Goal: Task Accomplishment & Management: Manage account settings

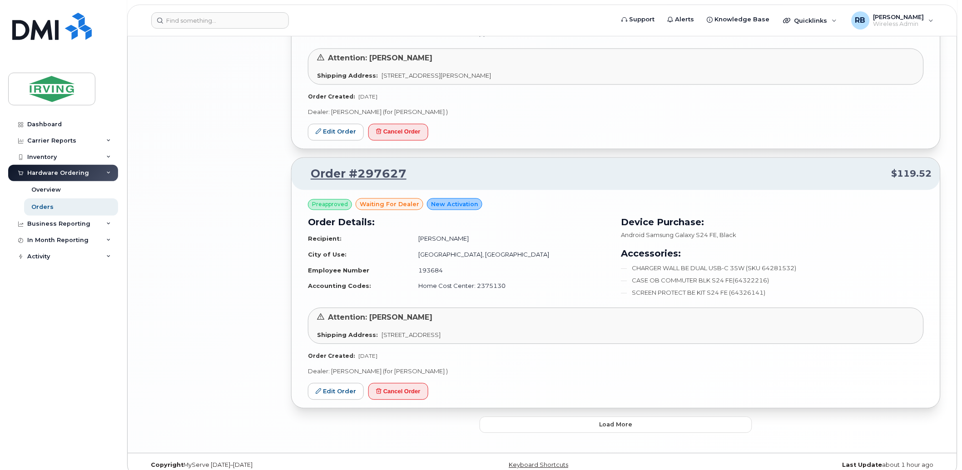
scroll to position [1595, 0]
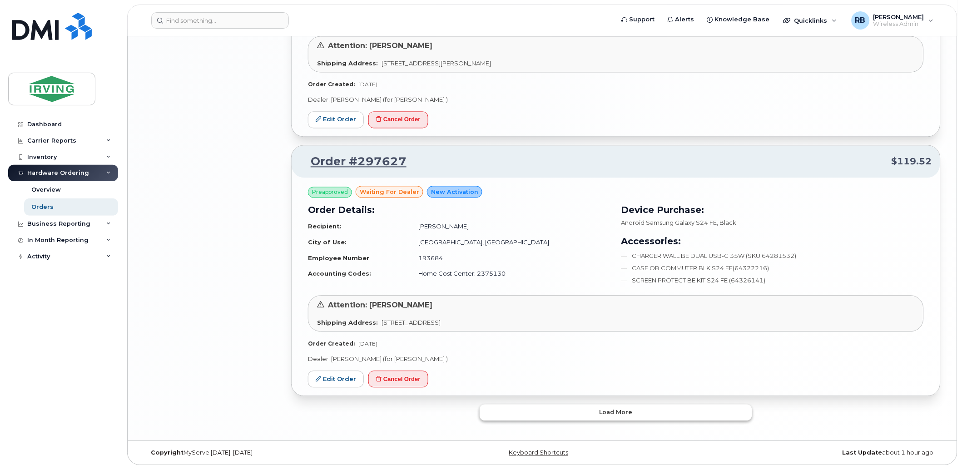
click at [590, 410] on button "Load more" at bounding box center [615, 413] width 272 height 16
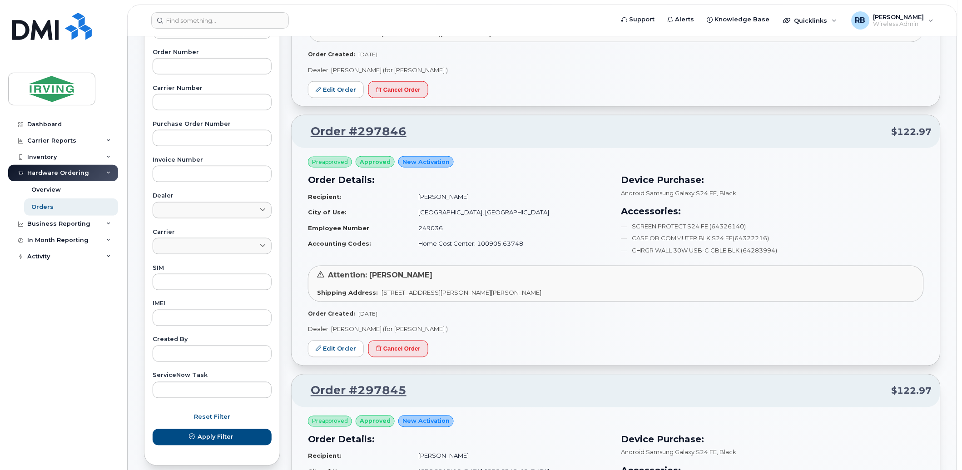
scroll to position [0, 0]
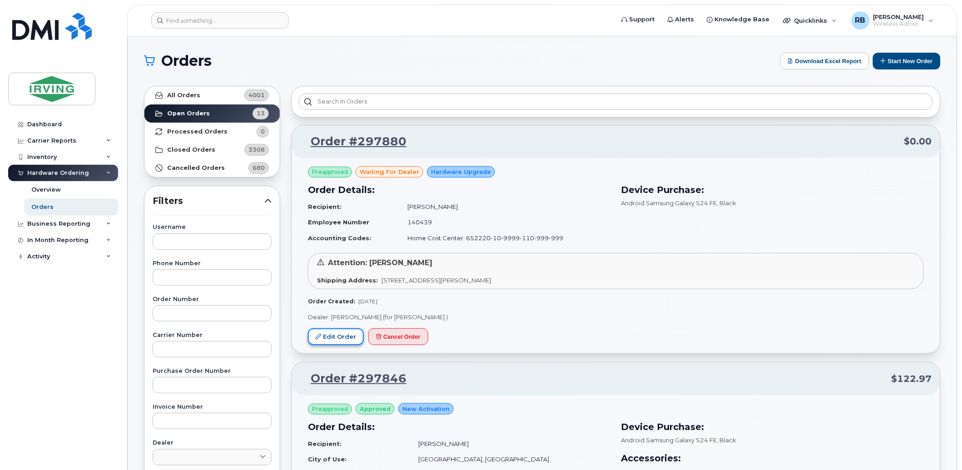
click at [346, 342] on link "Edit Order" at bounding box center [336, 336] width 56 height 17
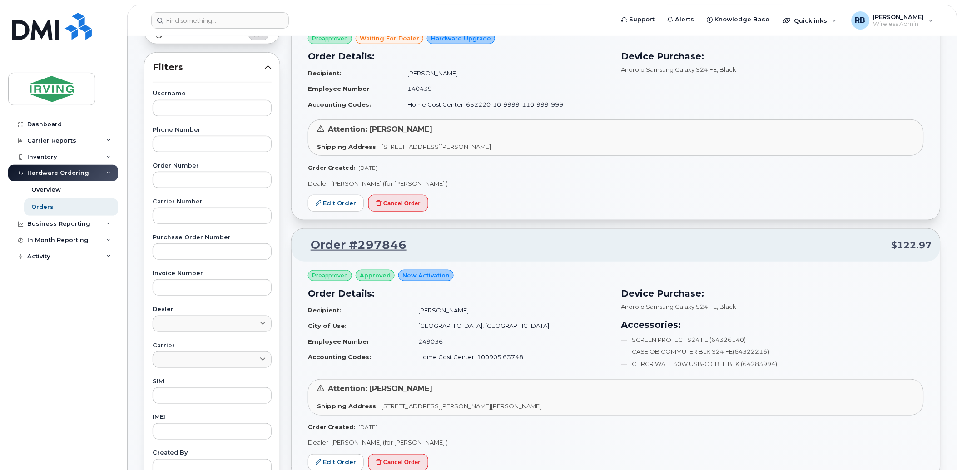
scroll to position [134, 0]
click at [344, 200] on link "Edit Order" at bounding box center [336, 202] width 56 height 17
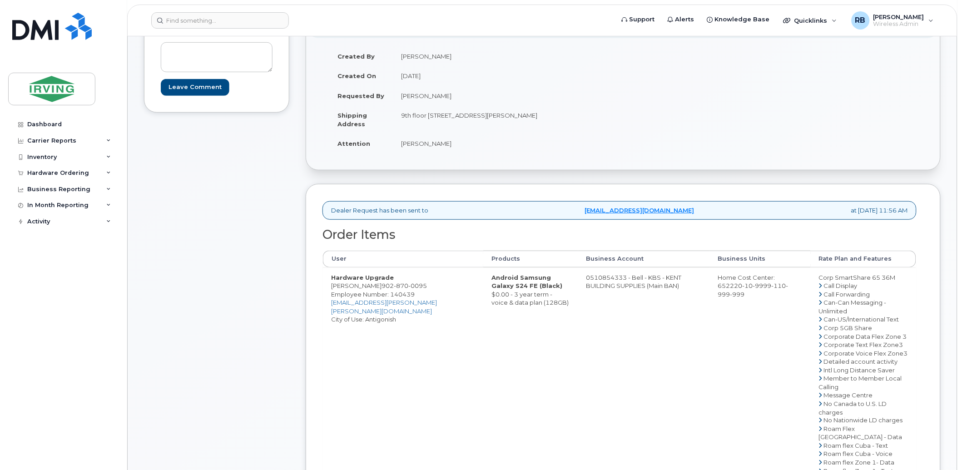
scroll to position [202, 0]
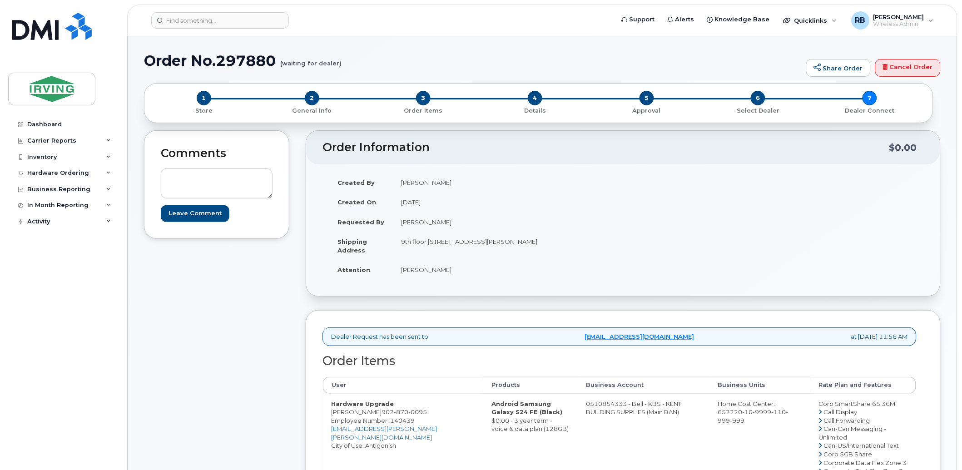
click at [416, 266] on td "Julie Hebert" at bounding box center [504, 270] width 223 height 20
click at [416, 266] on td "[PERSON_NAME]" at bounding box center [504, 270] width 223 height 20
copy div "[PERSON_NAME]"
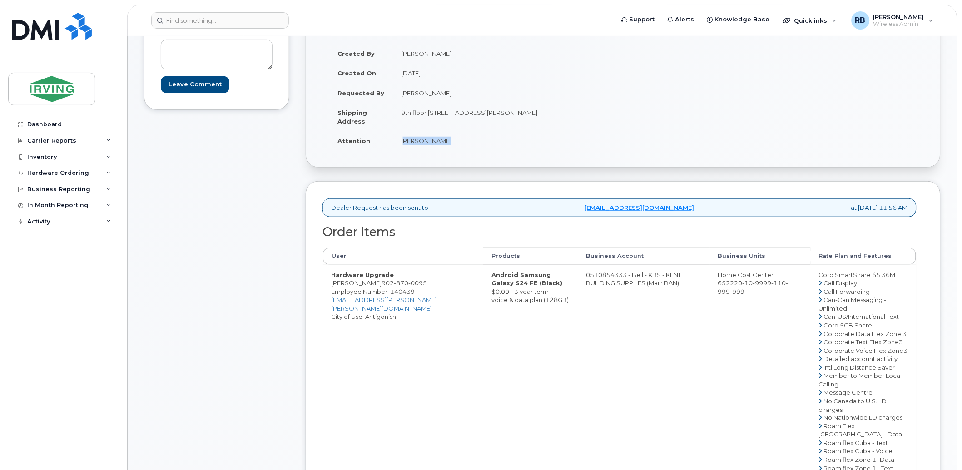
scroll to position [134, 0]
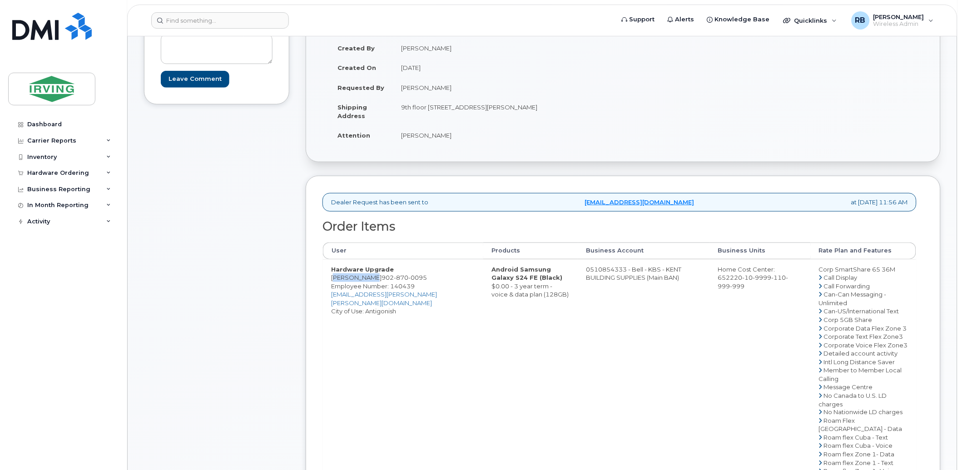
drag, startPoint x: 369, startPoint y: 279, endPoint x: 330, endPoint y: 278, distance: 38.6
click at [330, 278] on td "Hardware Upgrade Tim Liengme 902 870 0095 Employee Number: 140439 liengme.tim@k…" at bounding box center [403, 429] width 160 height 340
copy td "[PERSON_NAME]"
click at [235, 248] on div "Comments Leave Comment" at bounding box center [216, 351] width 145 height 711
drag, startPoint x: 371, startPoint y: 280, endPoint x: 328, endPoint y: 280, distance: 43.1
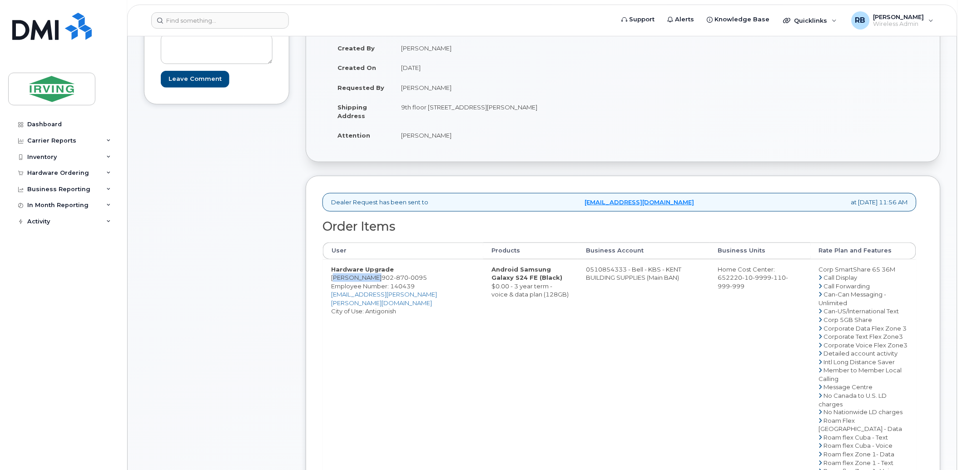
click at [328, 280] on td "Hardware Upgrade Tim Liengme 902 870 0095 Employee Number: 140439 liengme.tim@k…" at bounding box center [403, 429] width 160 height 340
copy td "[PERSON_NAME]"
drag, startPoint x: 560, startPoint y: 266, endPoint x: 565, endPoint y: 266, distance: 4.6
click at [578, 266] on td "0510854333 - Bell - KBS - KENT BUILDING SUPPLIES (Main BAN)" at bounding box center [644, 429] width 132 height 340
drag, startPoint x: 580, startPoint y: 267, endPoint x: 545, endPoint y: 266, distance: 35.4
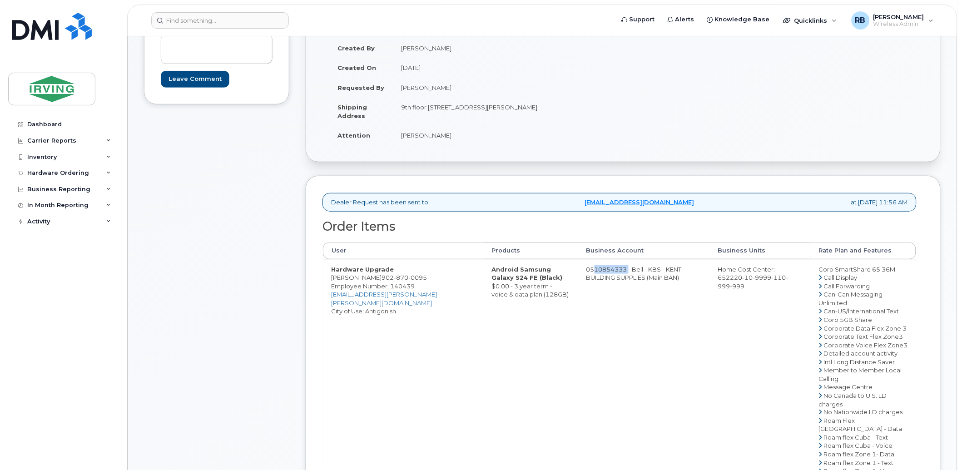
click at [578, 266] on td "0510854333 - Bell - KBS - KENT BUILDING SUPPLIES (Main BAN)" at bounding box center [644, 429] width 132 height 340
copy td "510854333"
click at [383, 278] on span "902 870 0095" at bounding box center [403, 277] width 45 height 7
copy span "902 870 0095"
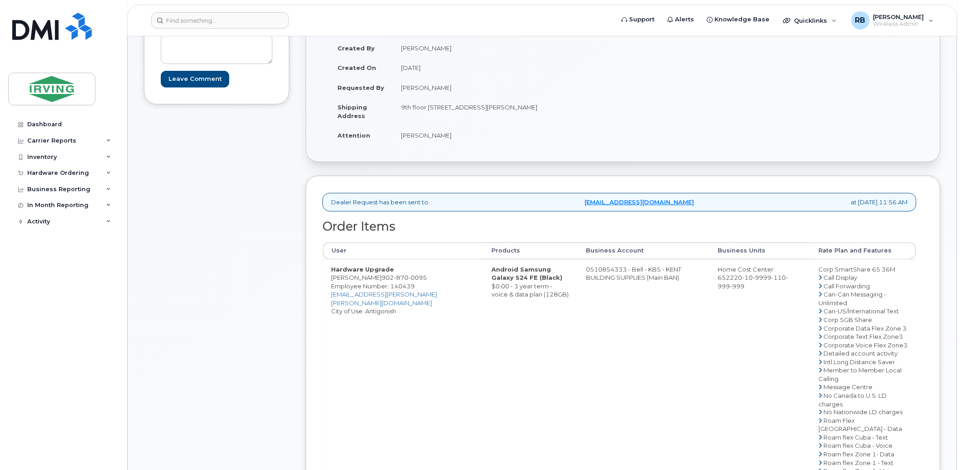
click at [166, 152] on div "Comments Leave Comment" at bounding box center [216, 351] width 145 height 711
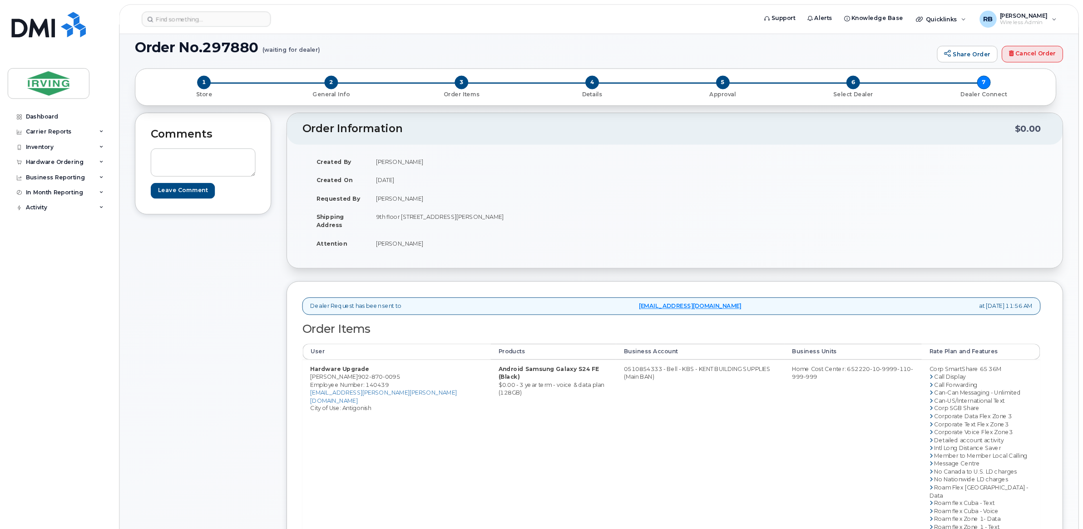
scroll to position [0, 0]
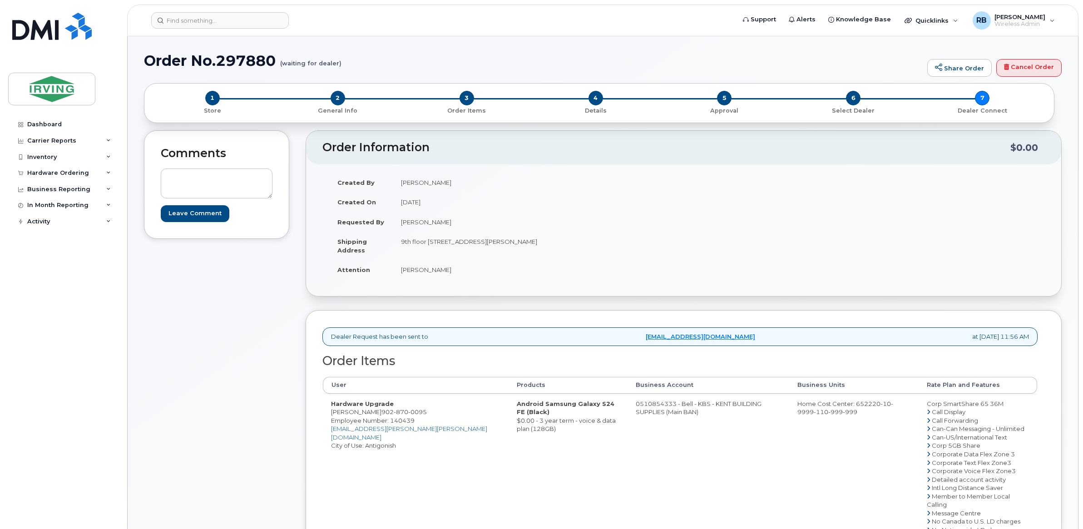
click at [207, 341] on div "Comments Leave Comment" at bounding box center [216, 468] width 145 height 677
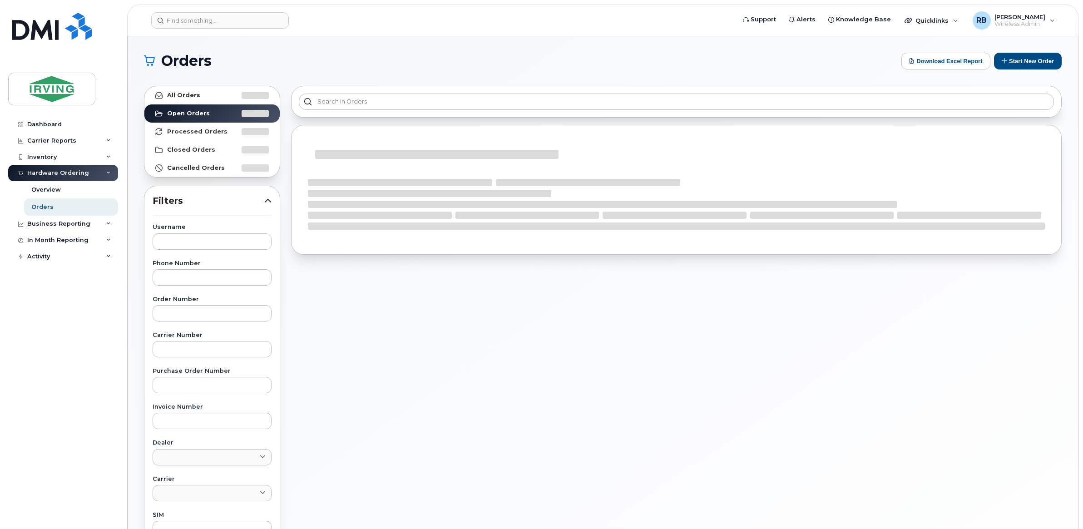
click at [284, 250] on div "All Orders Open Orders Processed Orders Closed Orders Cancelled Orders Filters …" at bounding box center [211, 399] width 147 height 638
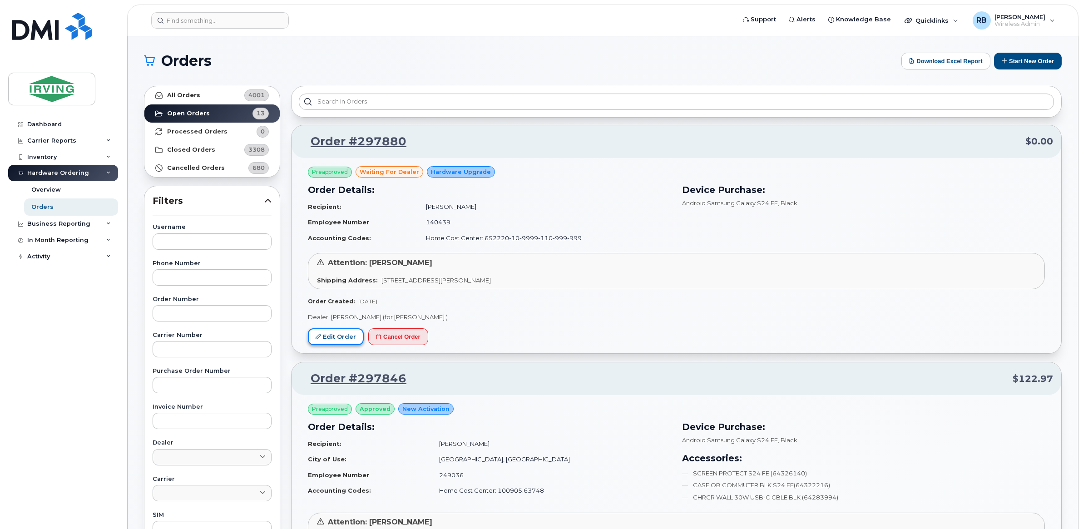
click at [340, 335] on link "Edit Order" at bounding box center [336, 336] width 56 height 17
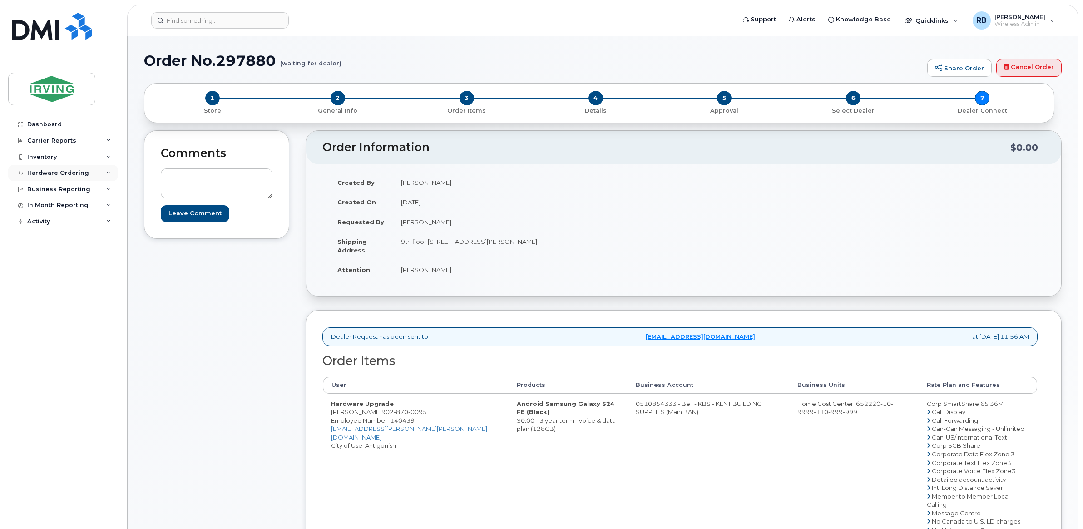
click at [33, 173] on div "Hardware Ordering" at bounding box center [58, 172] width 62 height 7
click at [40, 207] on div "Orders" at bounding box center [42, 207] width 22 height 8
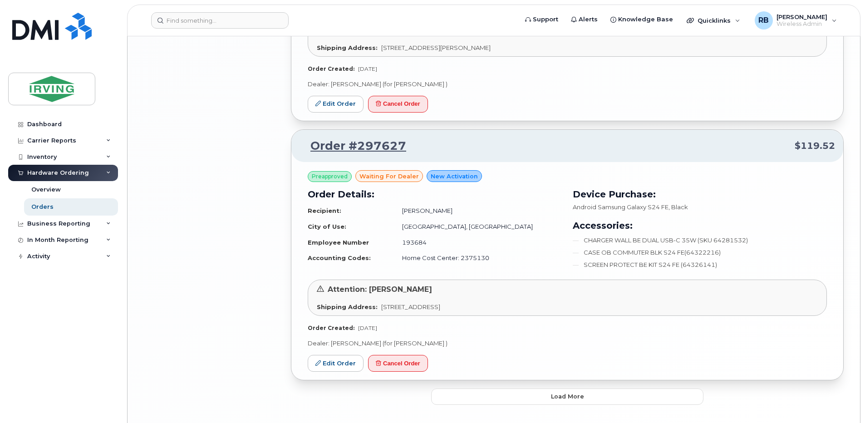
scroll to position [1640, 0]
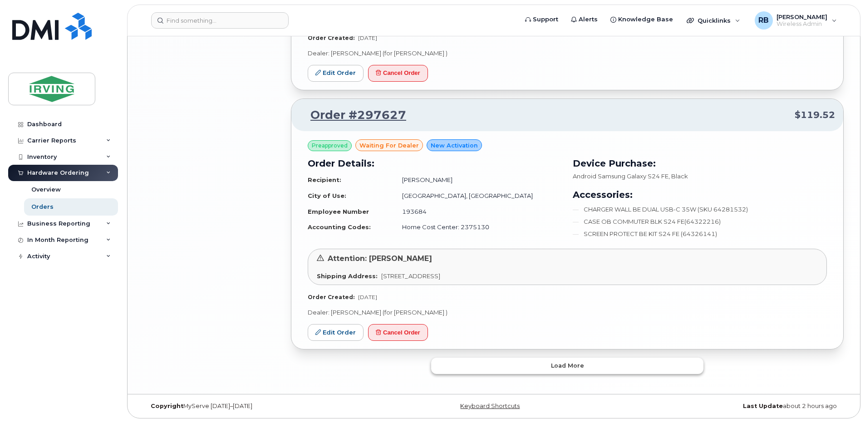
click at [557, 365] on span "Load more" at bounding box center [567, 365] width 33 height 9
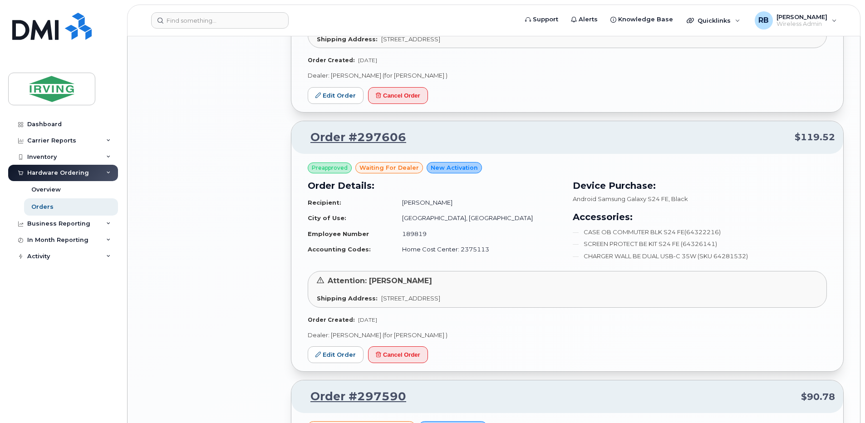
scroll to position [1943, 0]
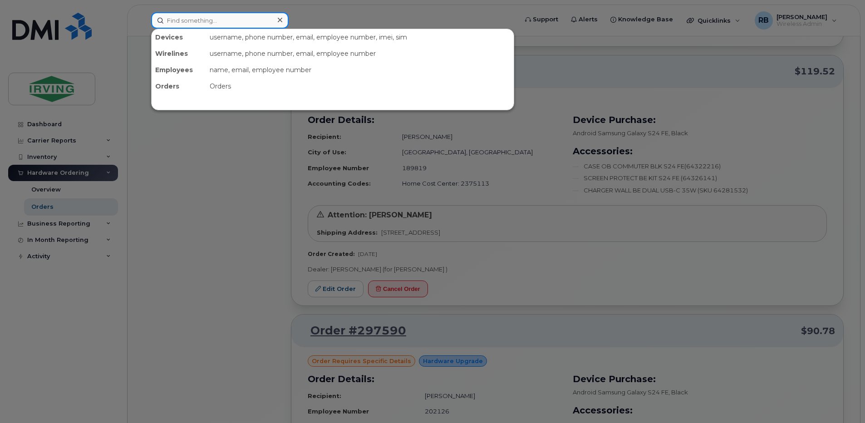
click at [199, 27] on input at bounding box center [220, 20] width 138 height 16
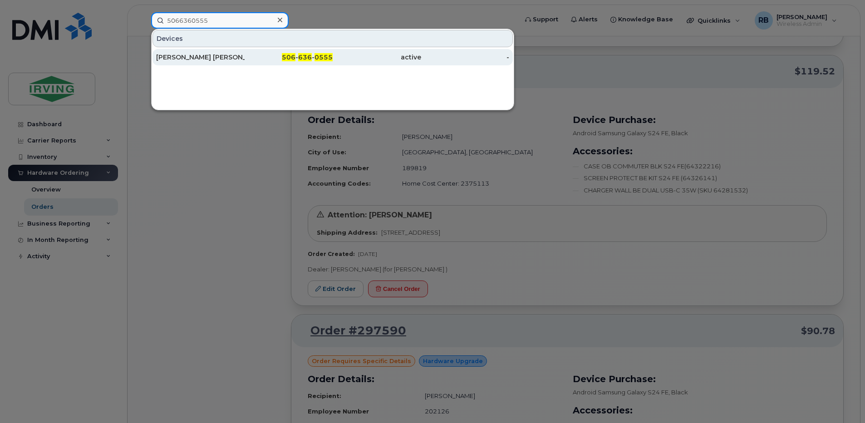
type input "5066360555"
click at [187, 55] on div "[PERSON_NAME] [PERSON_NAME]" at bounding box center [200, 57] width 89 height 9
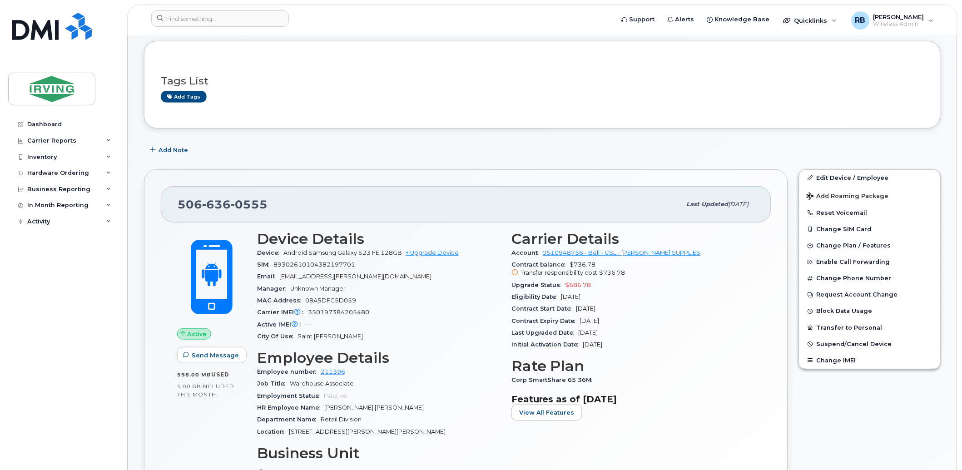
scroll to position [59, 0]
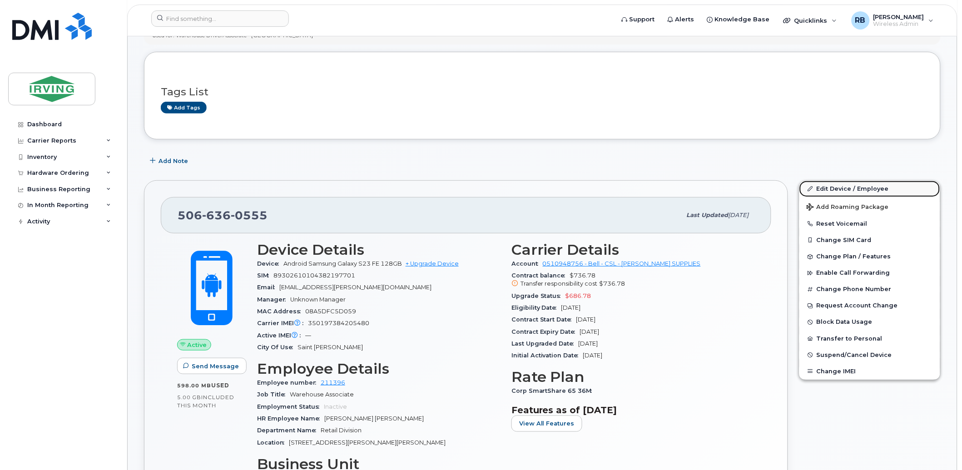
click at [838, 188] on link "Edit Device / Employee" at bounding box center [869, 189] width 141 height 16
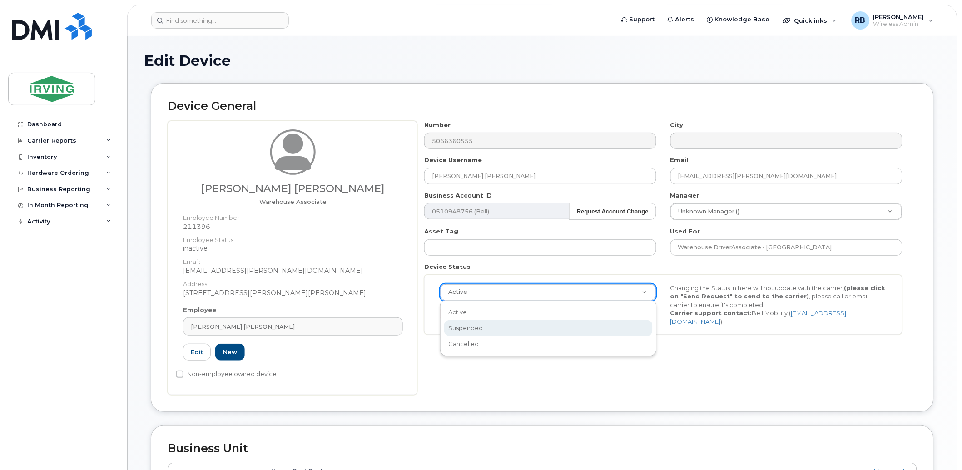
select select "suspended"
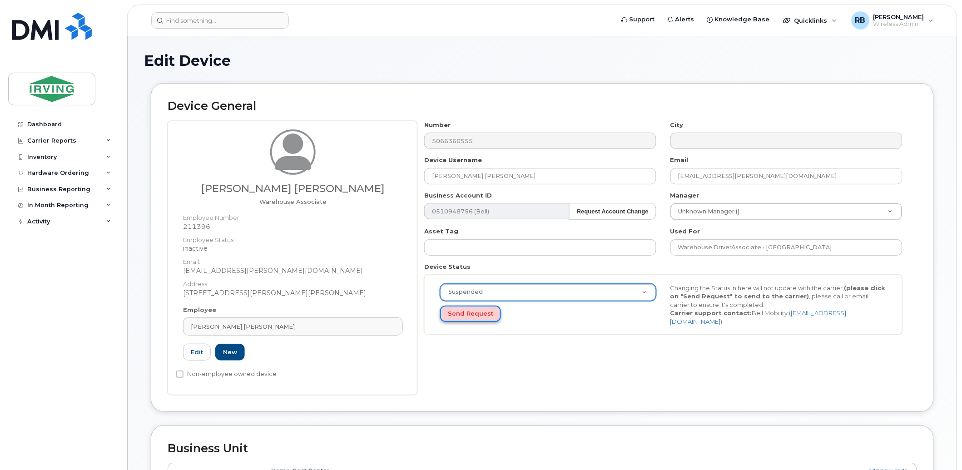
click at [459, 318] on button "Send Request" at bounding box center [470, 314] width 61 height 17
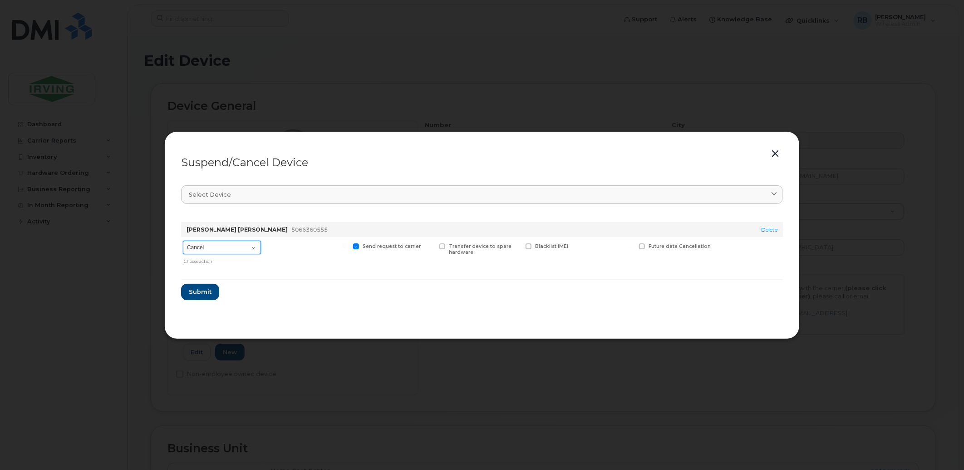
click at [254, 246] on select "Cancel Suspend - Extend Suspension Suspend - Reduced Rate Suspend - Full Rate S…" at bounding box center [222, 248] width 78 height 14
select select "[object Object]"
click at [183, 241] on select "Cancel Suspend - Extend Suspension Suspend - Reduced Rate Suspend - Full Rate S…" at bounding box center [222, 248] width 78 height 14
click at [185, 291] on button "Submit" at bounding box center [199, 292] width 37 height 16
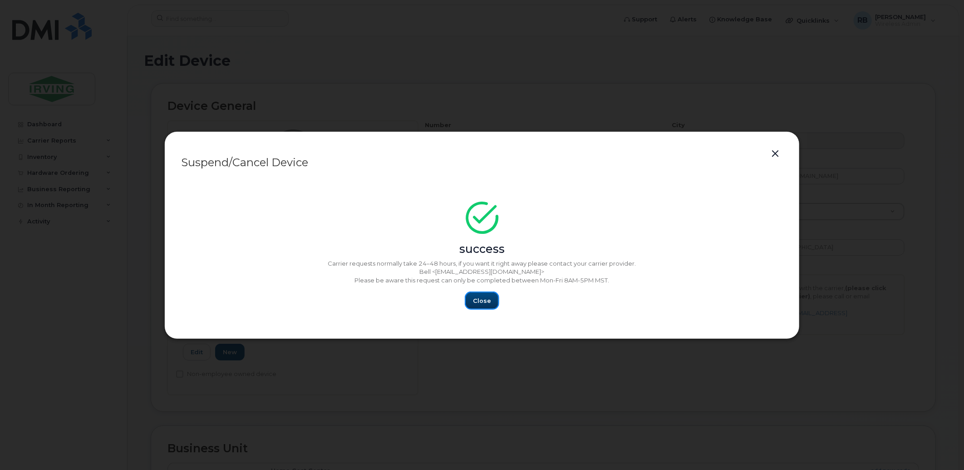
click at [475, 298] on span "Close" at bounding box center [482, 300] width 18 height 9
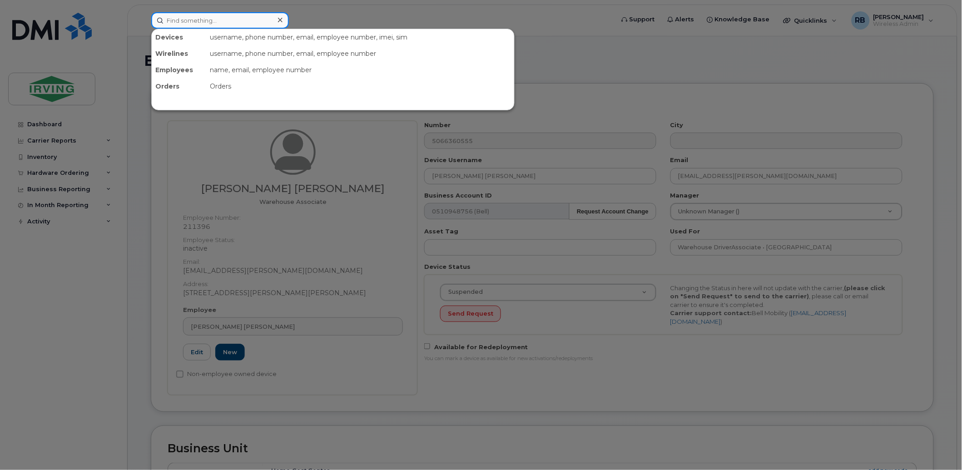
click at [197, 20] on input at bounding box center [220, 20] width 138 height 16
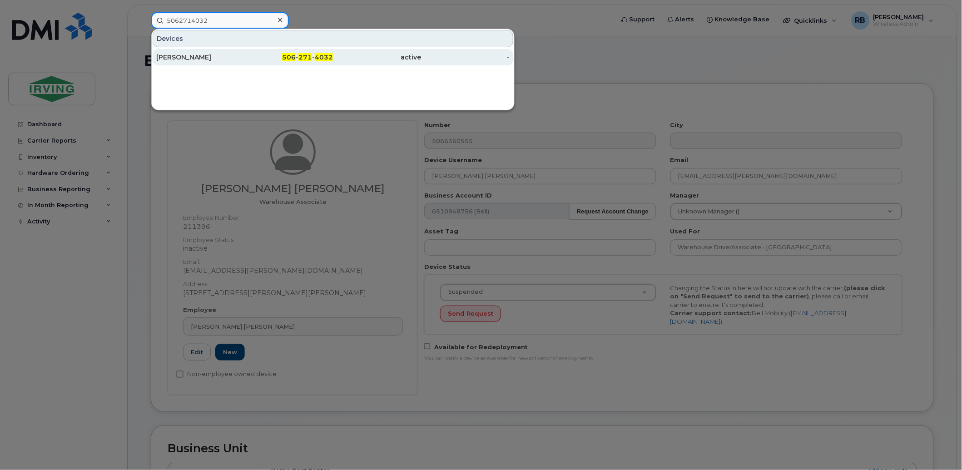
type input "5062714032"
click at [183, 57] on div "Kelsey Malone" at bounding box center [200, 57] width 89 height 9
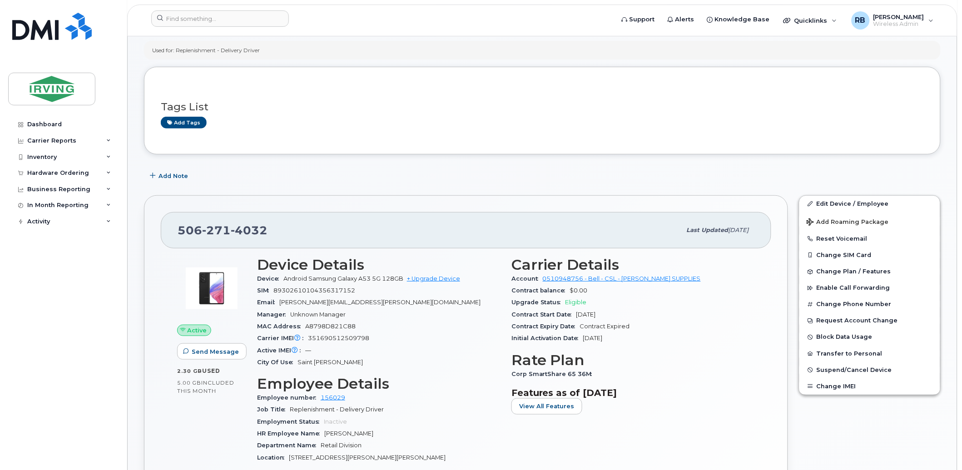
scroll to position [67, 0]
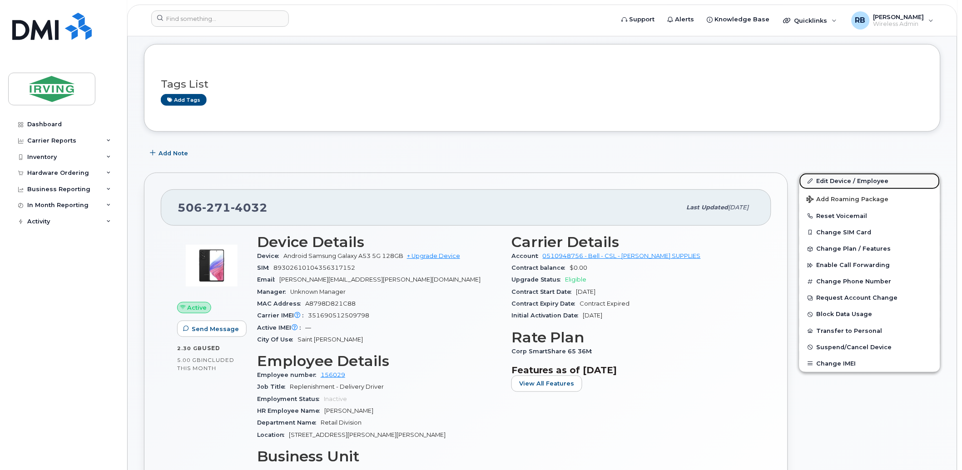
click at [825, 179] on link "Edit Device / Employee" at bounding box center [869, 181] width 141 height 16
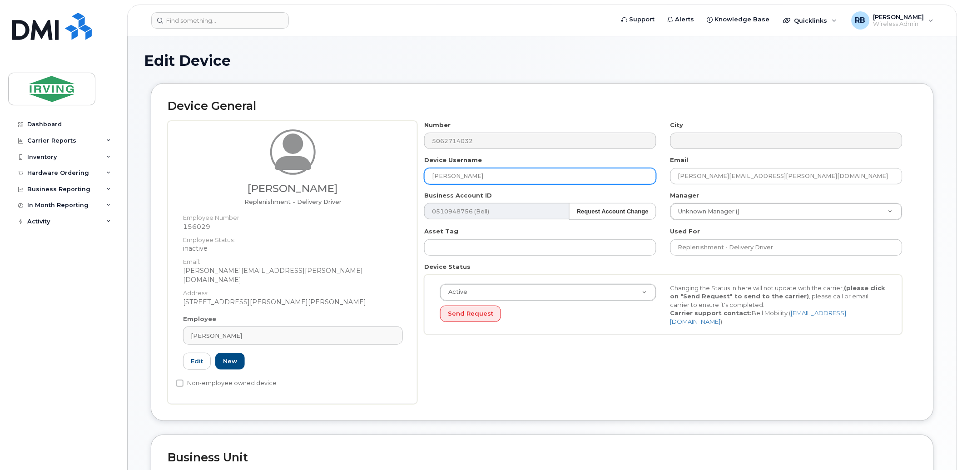
click at [507, 178] on input "Kelsey Malone" at bounding box center [540, 176] width 232 height 16
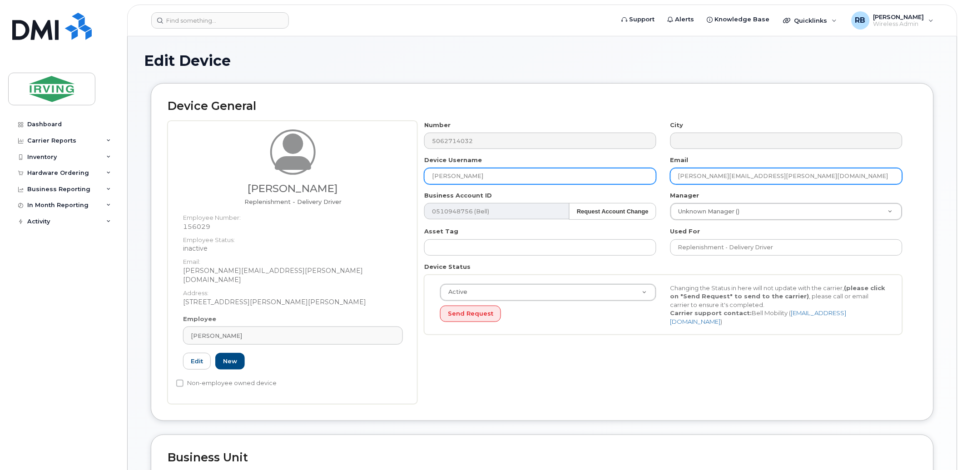
type input "Brady Hammond"
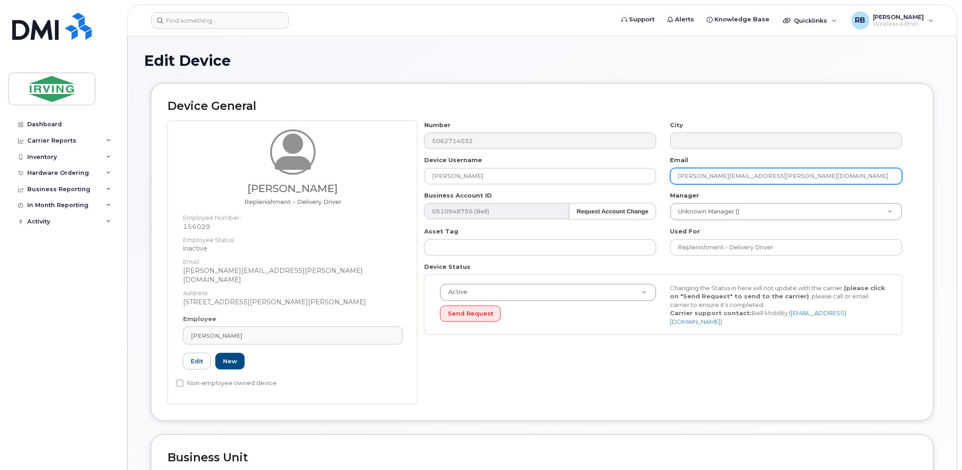
click at [720, 178] on input "malone.kelsey@chandlersales.com" at bounding box center [786, 176] width 232 height 16
click at [761, 177] on input "hammond.brady@" at bounding box center [786, 176] width 232 height 16
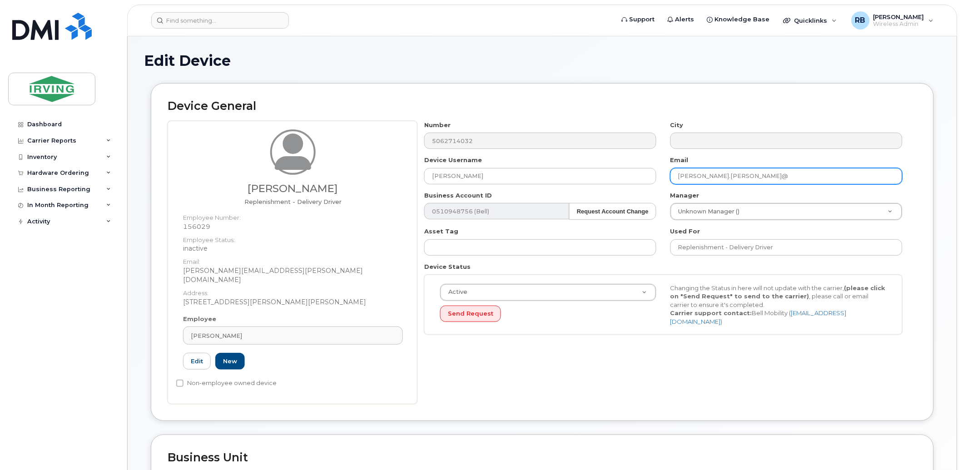
click at [761, 177] on input "hammond.brady@" at bounding box center [786, 176] width 232 height 16
paste input "chandlersales.com"
type input "hammond.brady@chandlersales.com"
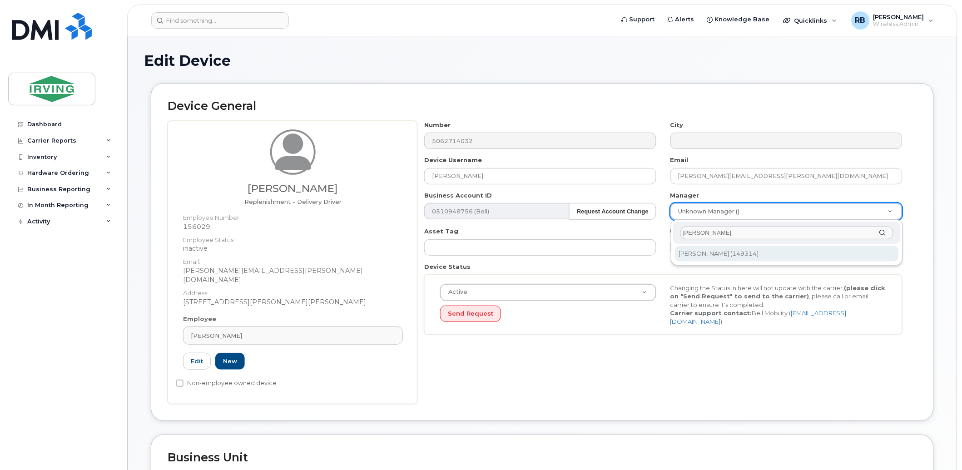
type input "vicki"
type input "1479221"
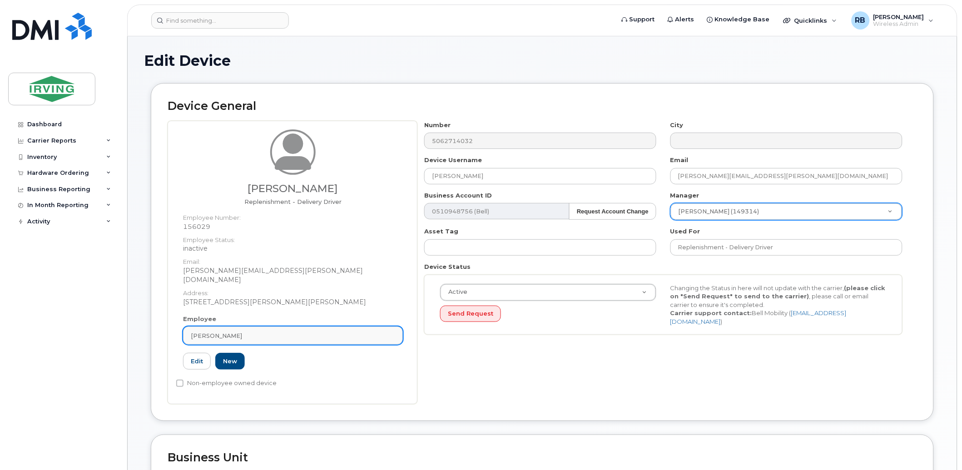
click at [264, 331] on div "Kelsey Malone" at bounding box center [293, 335] width 204 height 9
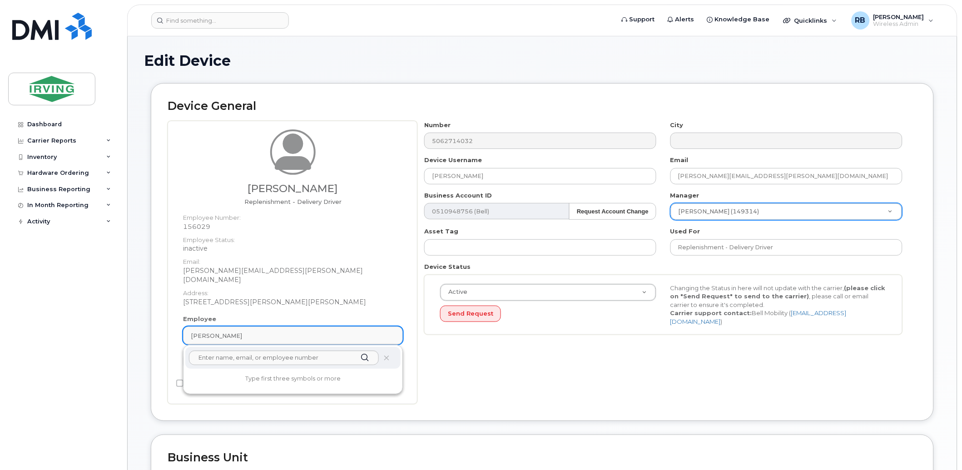
click at [264, 331] on div "Kelsey Malone" at bounding box center [293, 335] width 204 height 9
click at [262, 351] on input "text" at bounding box center [284, 358] width 190 height 15
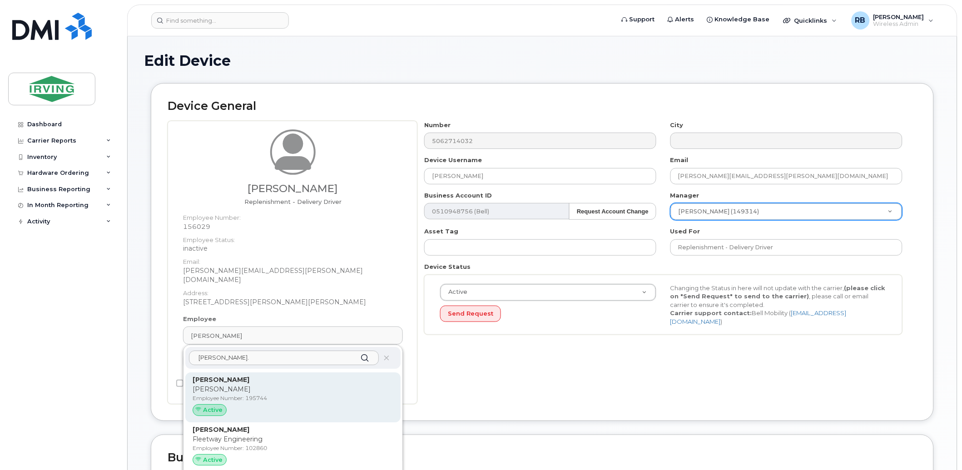
type input "hammond."
click at [235, 375] on p "Brady Hammond" at bounding box center [293, 380] width 201 height 10
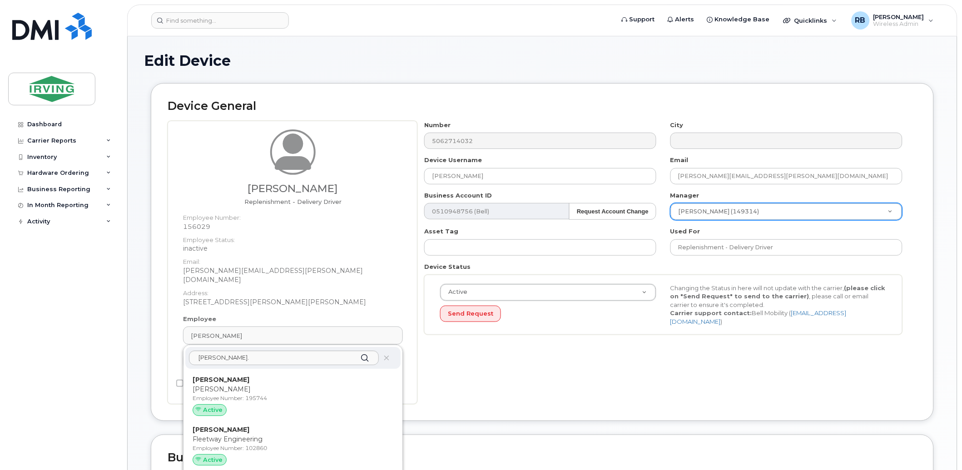
type input "195744"
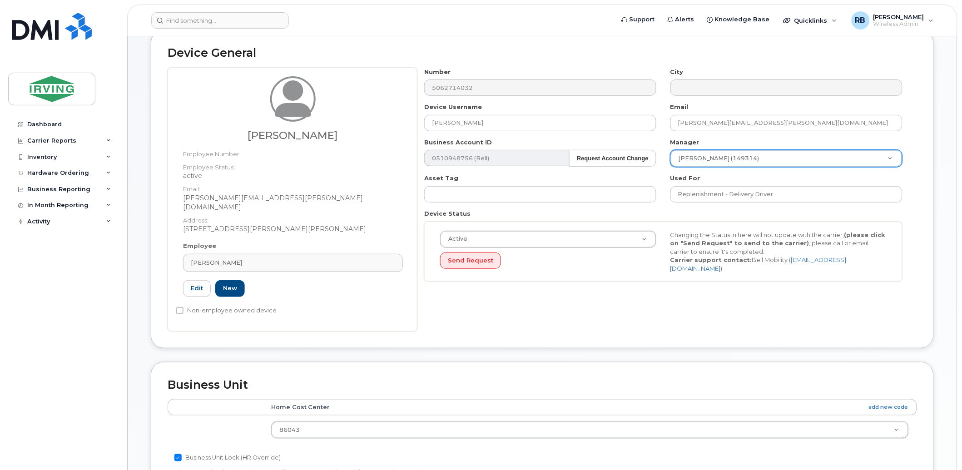
scroll to position [134, 0]
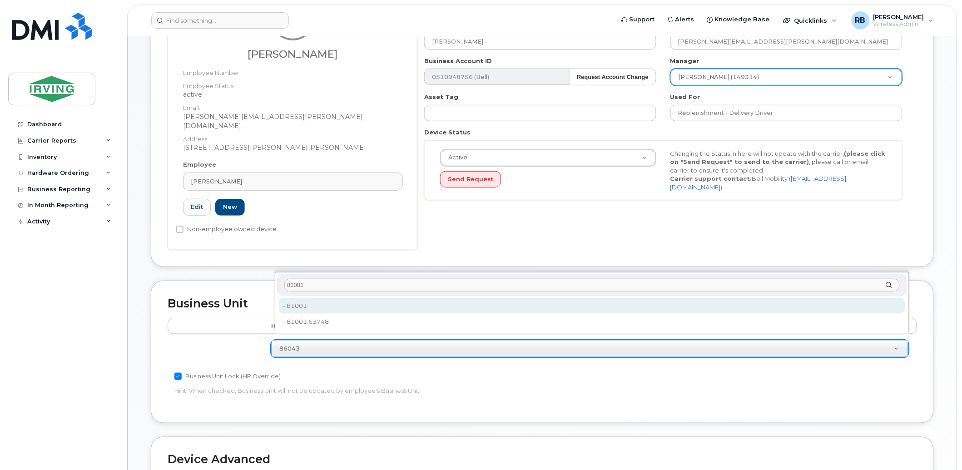
type input "81001"
type input "4312787"
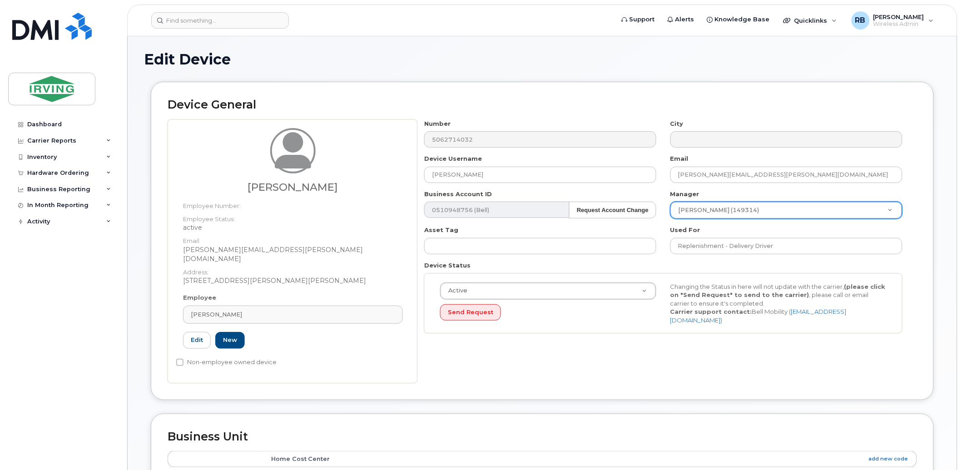
scroll to position [0, 0]
click at [663, 258] on div "Number 5062714032 City Device Username Brady Hammond Email hammond.brady@chandl…" at bounding box center [663, 231] width 492 height 221
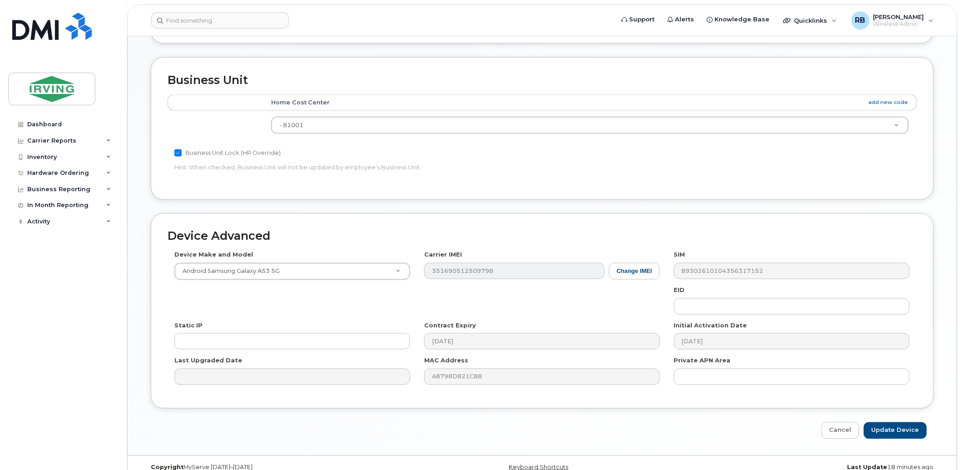
scroll to position [364, 0]
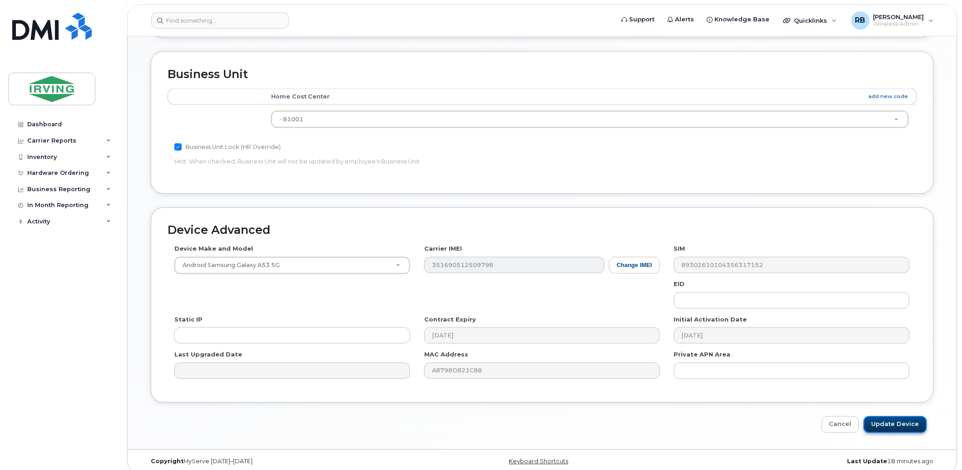
click at [879, 418] on input "Update Device" at bounding box center [895, 424] width 63 height 17
type input "Saving..."
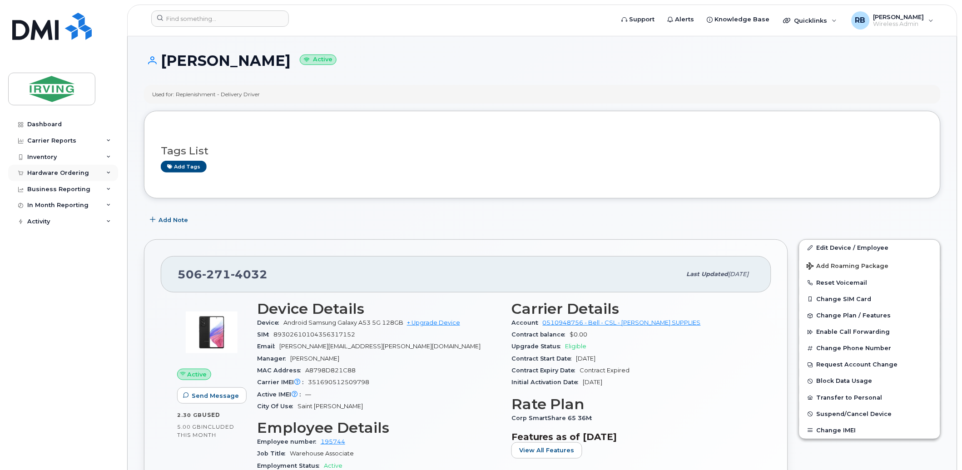
click at [68, 173] on div "Hardware Ordering" at bounding box center [58, 172] width 62 height 7
click at [47, 207] on div "Orders" at bounding box center [42, 207] width 22 height 8
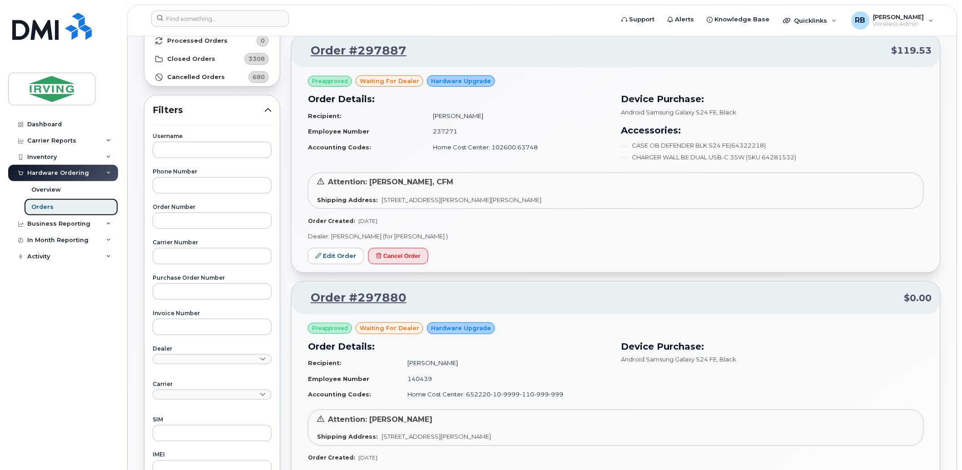
scroll to position [134, 0]
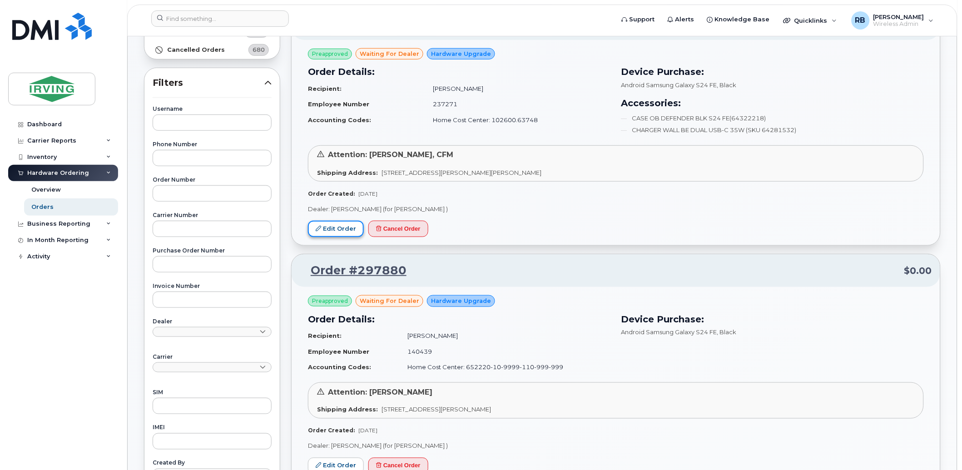
click at [339, 233] on link "Edit Order" at bounding box center [336, 229] width 56 height 17
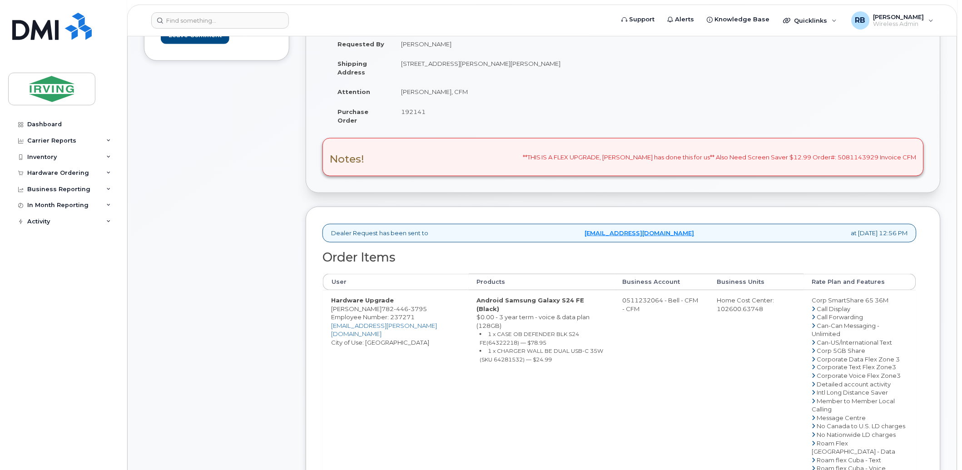
scroll to position [202, 0]
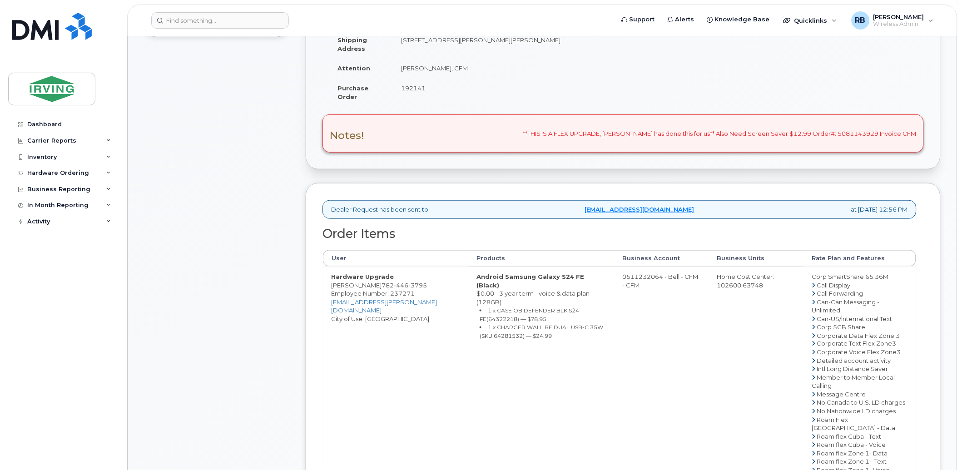
click at [261, 225] on div "Comments Leave Comment" at bounding box center [216, 317] width 145 height 777
click at [439, 67] on td "[PERSON_NAME], CFM" at bounding box center [504, 68] width 223 height 20
drag, startPoint x: 446, startPoint y: 66, endPoint x: 401, endPoint y: 68, distance: 45.4
click at [401, 68] on td "Amanda Bonas, CFM" at bounding box center [504, 68] width 223 height 20
copy td "Amanda Bonas"
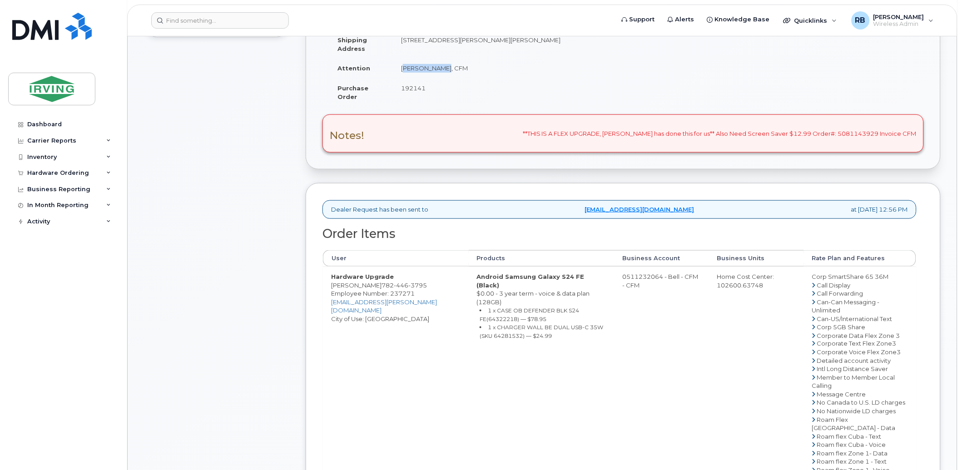
drag, startPoint x: 378, startPoint y: 285, endPoint x: 331, endPoint y: 284, distance: 47.2
click at [331, 284] on td "Hardware Upgrade Blain Bridgman 782 446 3795 Employee Number: 237271 bridgman.b…" at bounding box center [396, 432] width 146 height 331
copy td "Blain Bridgman"
click at [277, 311] on div "Comments Leave Comment" at bounding box center [216, 317] width 145 height 777
click at [364, 285] on td "Hardware Upgrade Blain Bridgman 782 446 3795 Employee Number: 237271 bridgman.b…" at bounding box center [396, 432] width 146 height 331
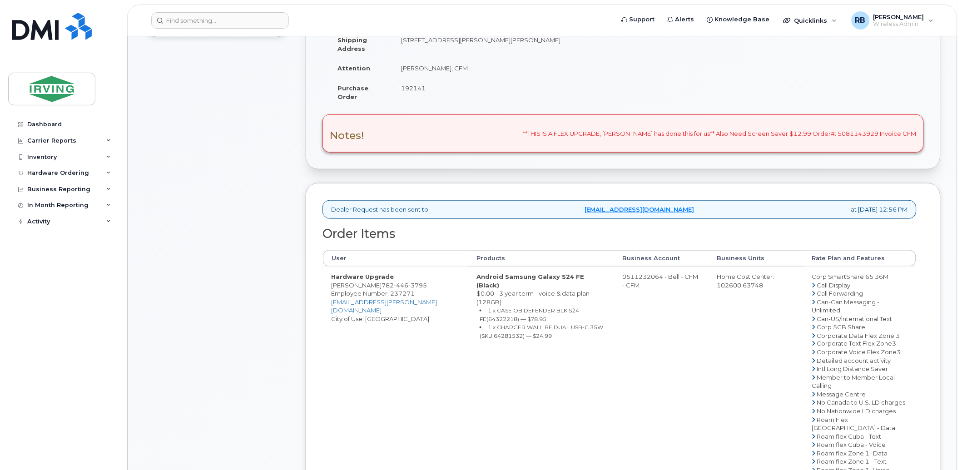
drag, startPoint x: 377, startPoint y: 284, endPoint x: 331, endPoint y: 284, distance: 45.4
click at [331, 284] on td "Hardware Upgrade Blain Bridgman 782 446 3795 Employee Number: 237271 bridgman.b…" at bounding box center [396, 432] width 146 height 331
copy td "[PERSON_NAME]"
click at [569, 307] on small "1 x CASE OB DEFENDER BLK S24 FE(64322218) — $78.95" at bounding box center [528, 314] width 99 height 15
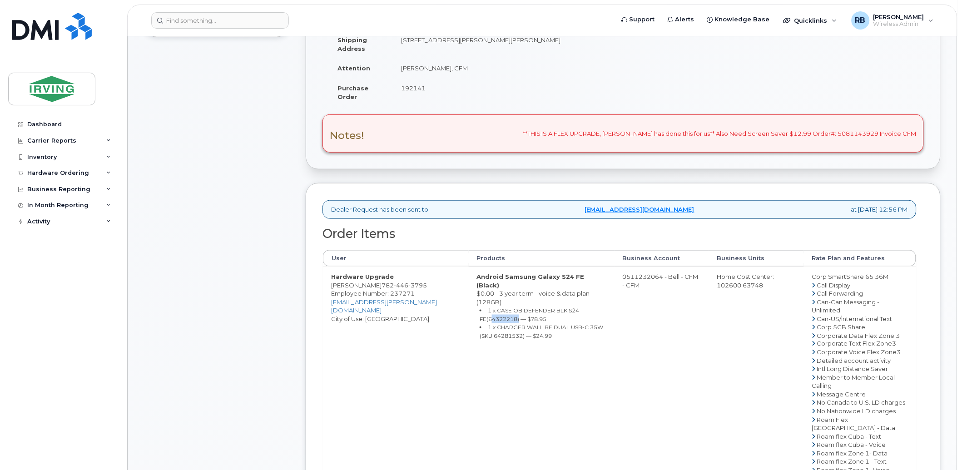
copy small "64322218"
click at [479, 324] on small "1 x CHARGER WALL BE DUAL USB-C 35W (SKU 64281532) — $24.99" at bounding box center [540, 331] width 123 height 15
copy small "64281532"
click at [394, 286] on span "446" at bounding box center [401, 285] width 15 height 7
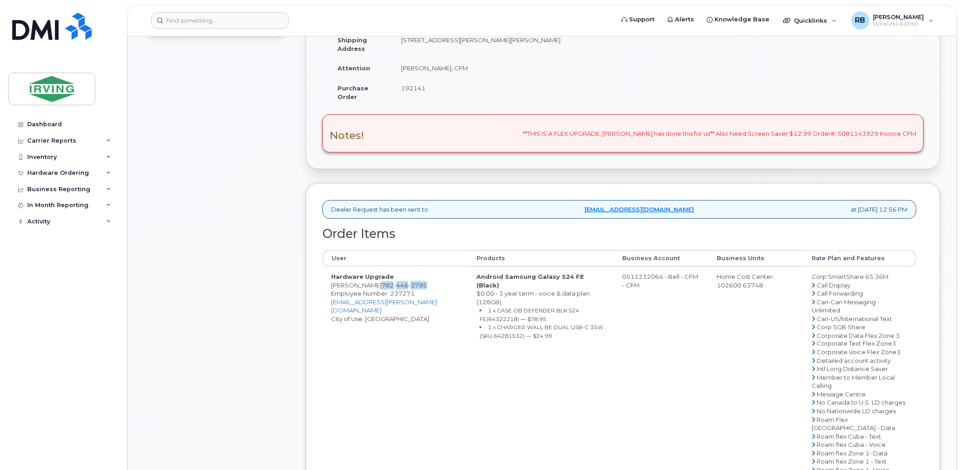
click at [394, 286] on span "446" at bounding box center [401, 285] width 15 height 7
copy span "782 446 3795"
click at [629, 272] on td "0511232064 - Bell - CFM - CFM" at bounding box center [661, 432] width 94 height 331
drag, startPoint x: 620, startPoint y: 275, endPoint x: 656, endPoint y: 276, distance: 35.9
click at [656, 276] on td "0511232064 - Bell - CFM - CFM" at bounding box center [661, 432] width 94 height 331
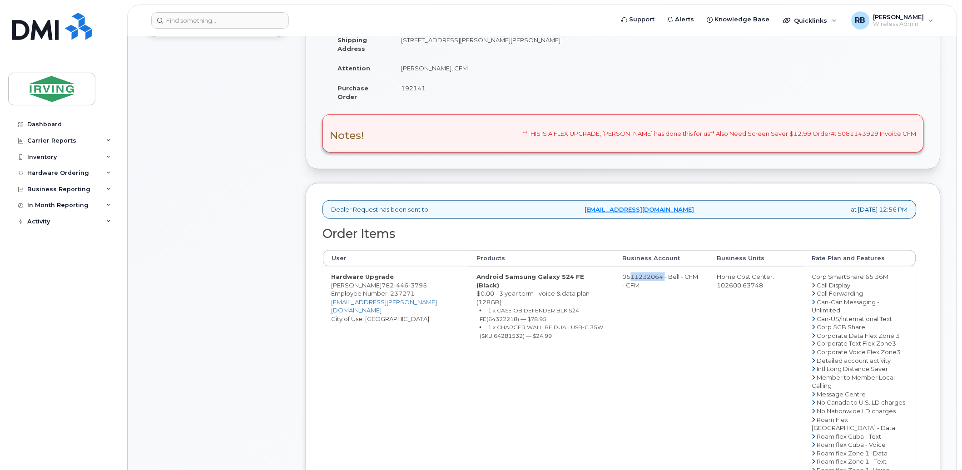
copy td "511232064"
click at [305, 250] on div "Comments Leave Comment Order Information $119.53 Created By Crystal Rowe Create…" at bounding box center [542, 317] width 796 height 777
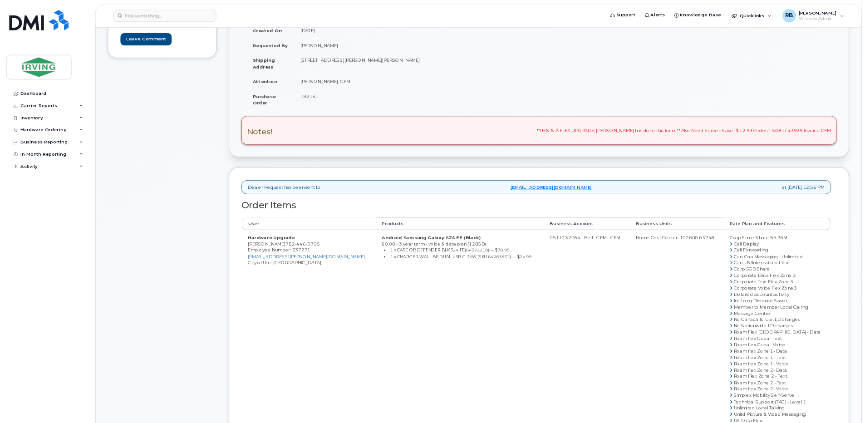
scroll to position [162, 0]
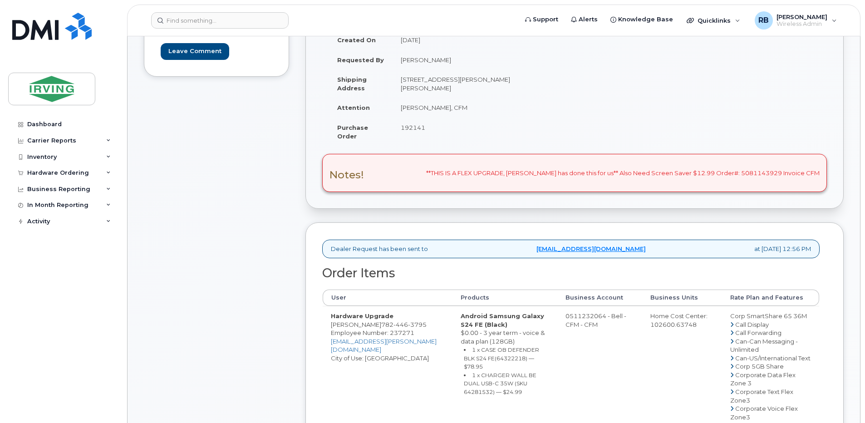
click at [282, 218] on div "Comments Leave Comment" at bounding box center [216, 390] width 145 height 845
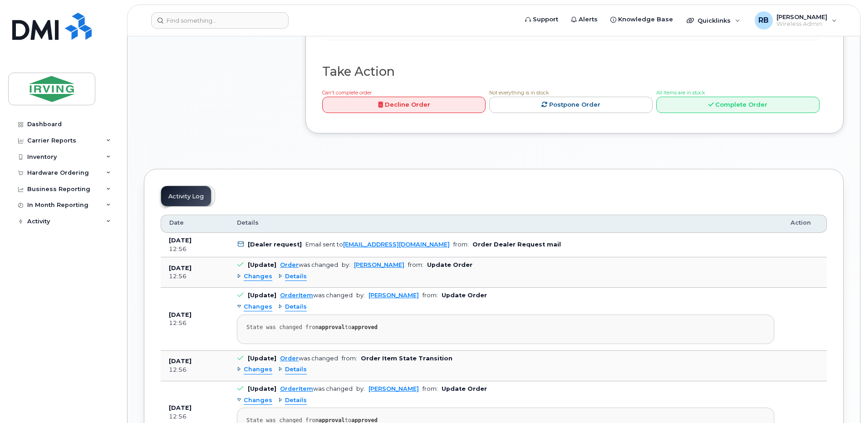
scroll to position [889, 0]
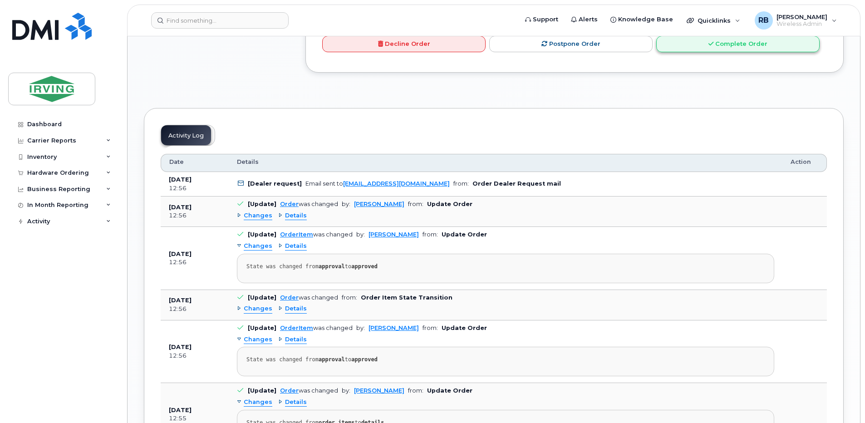
click at [672, 53] on link "Complete Order" at bounding box center [738, 44] width 163 height 17
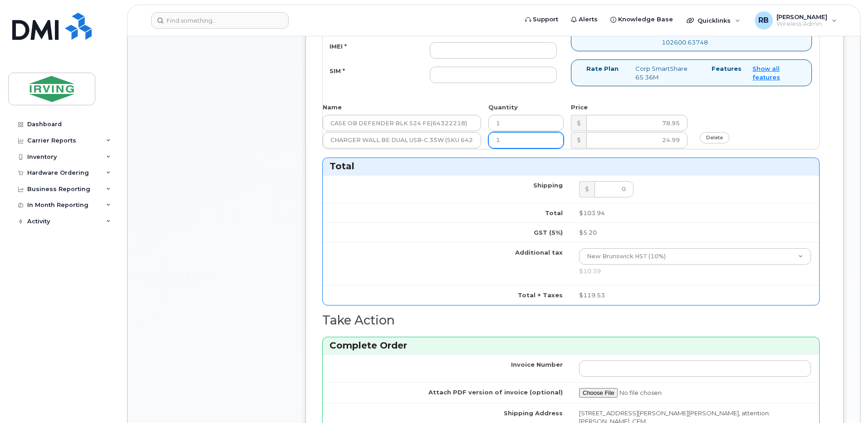
scroll to position [404, 0]
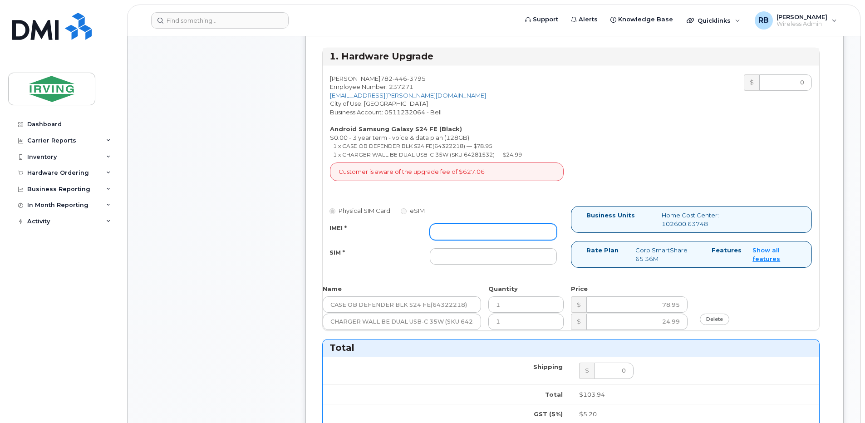
click at [445, 238] on input "IMEI *" at bounding box center [493, 232] width 127 height 16
type input "352693796222939"
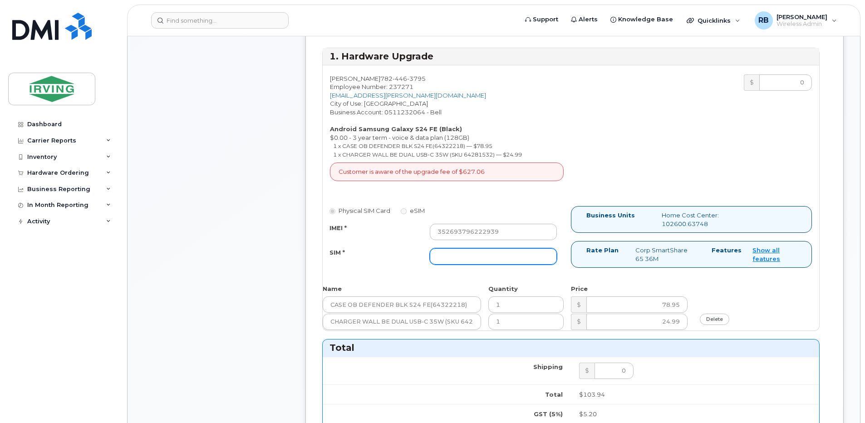
click at [441, 254] on input "SIM *" at bounding box center [493, 256] width 127 height 16
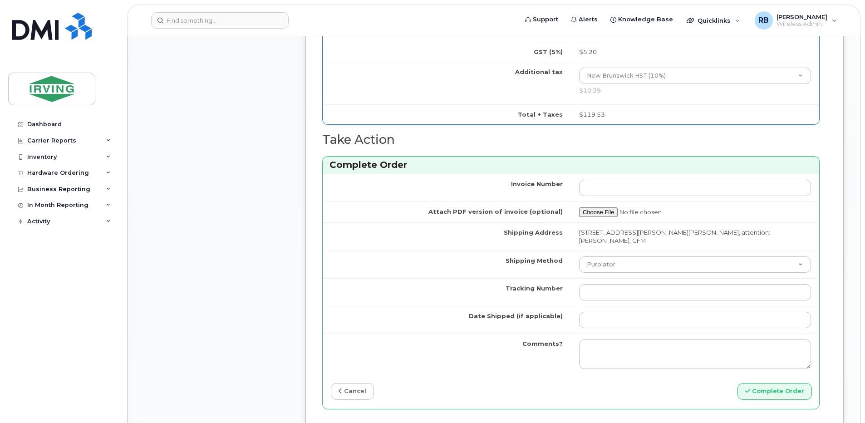
scroll to position [889, 0]
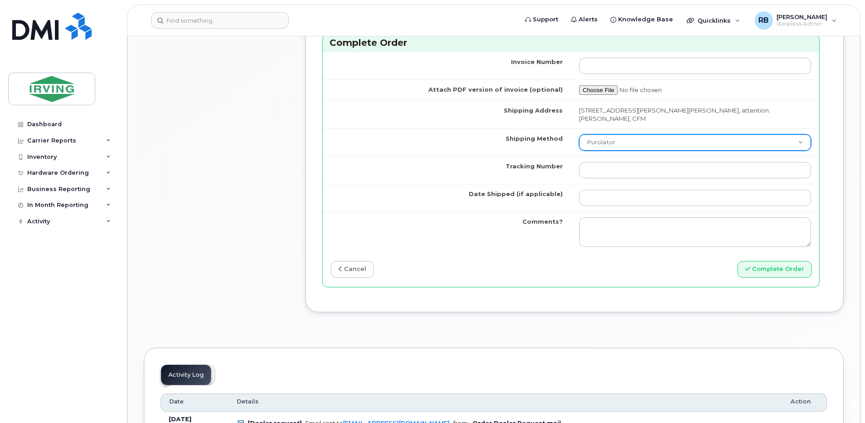
type input "89302610207712405692"
click at [603, 136] on select "Purolator UPS FedEx Canada Post Courier Other Drop Off Pick Up" at bounding box center [695, 142] width 232 height 16
select select "Drop Off"
click at [579, 134] on select "Purolator UPS FedEx Canada Post Courier Other Drop Off Pick Up" at bounding box center [695, 142] width 232 height 16
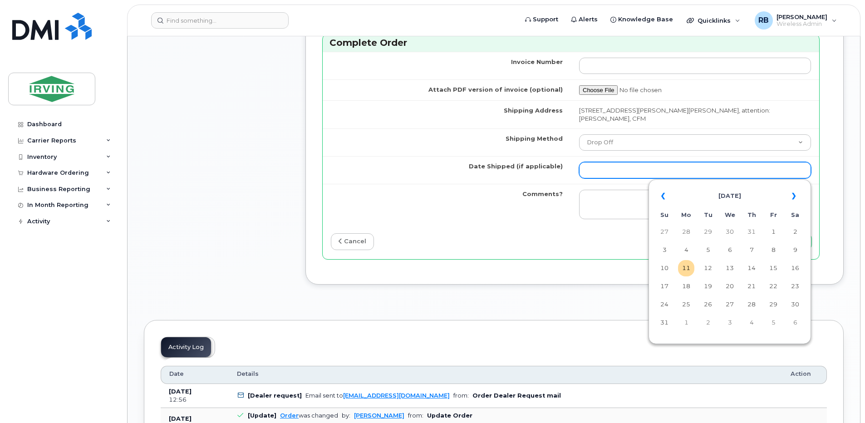
click at [610, 171] on input "Date Shipped (if applicable)" at bounding box center [695, 170] width 232 height 16
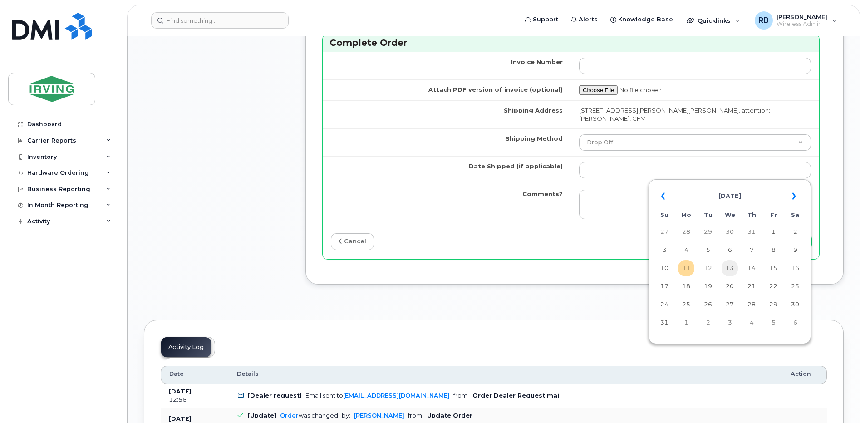
click at [726, 269] on td "13" at bounding box center [730, 268] width 16 height 16
type input "2025-08-13"
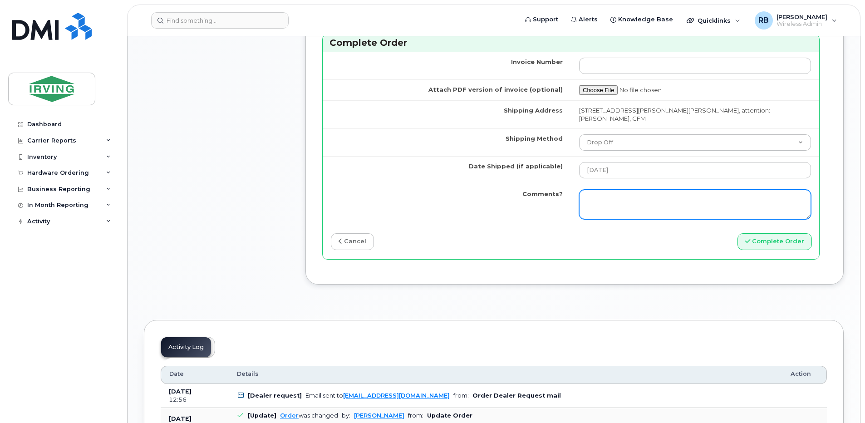
click at [660, 197] on textarea "Comments?" at bounding box center [695, 205] width 232 height 30
type textarea "p"
type textarea "Please be advised the order has been completed. SO#26195149 Allow 1-3 business …"
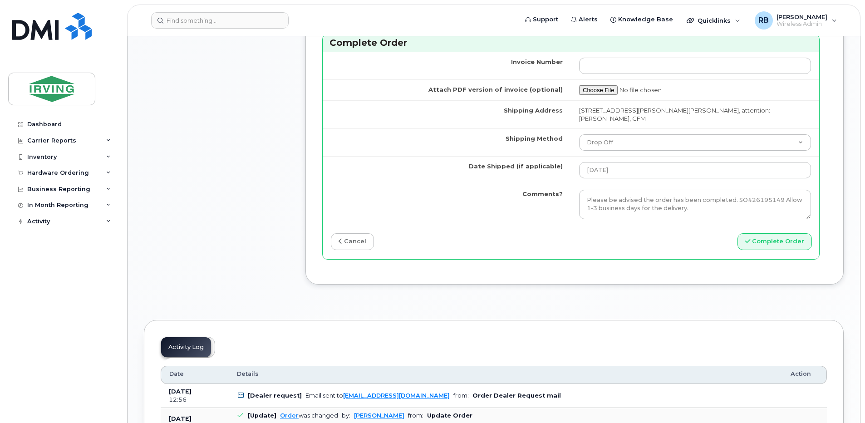
drag, startPoint x: 257, startPoint y: 217, endPoint x: 262, endPoint y: 211, distance: 8.0
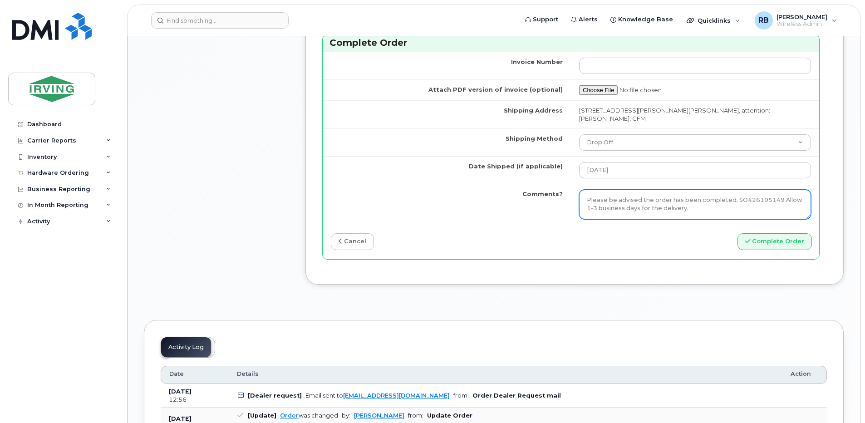
drag, startPoint x: 705, startPoint y: 212, endPoint x: 517, endPoint y: 199, distance: 188.9
click at [516, 199] on tr "Comments? Please be advised the order has been completed. SO#26195149 Allow 1-3…" at bounding box center [571, 204] width 497 height 41
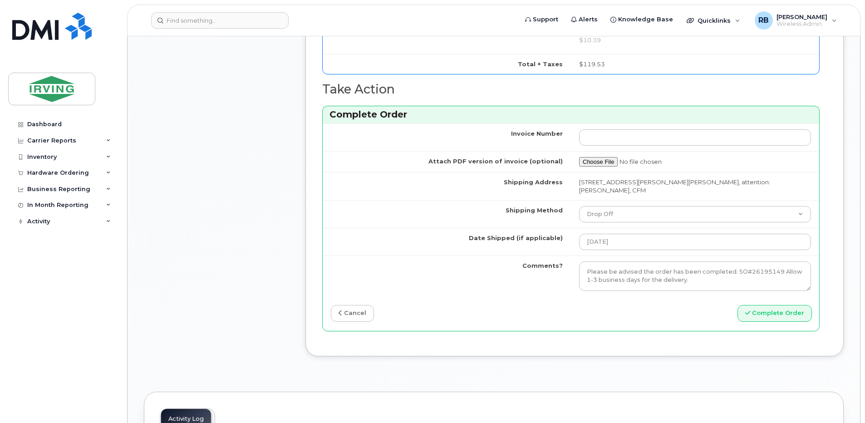
scroll to position [828, 0]
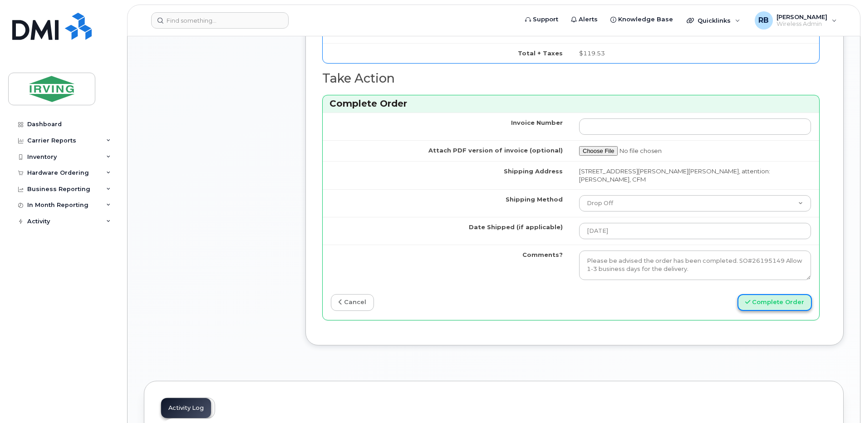
click at [762, 303] on button "Complete Order" at bounding box center [775, 302] width 74 height 17
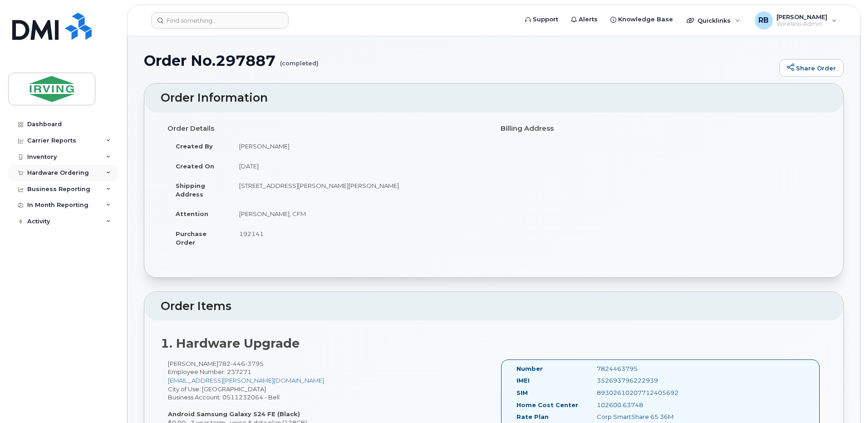
click at [43, 170] on div "Hardware Ordering" at bounding box center [58, 172] width 62 height 7
click at [40, 206] on div "Orders" at bounding box center [42, 207] width 22 height 8
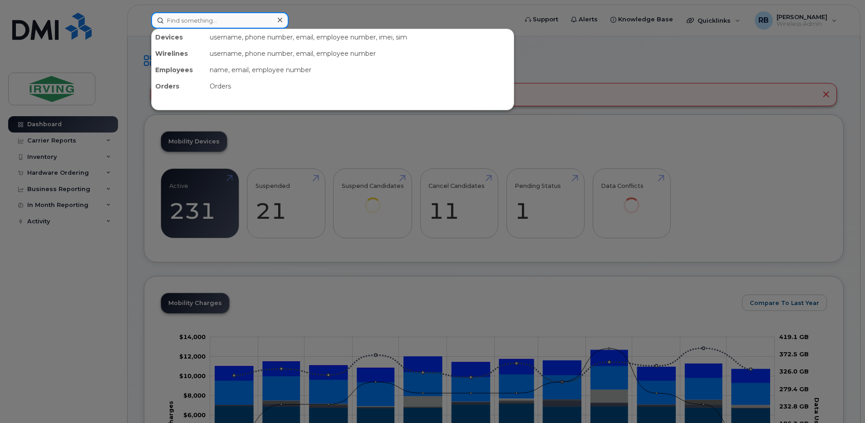
click at [182, 22] on input at bounding box center [220, 20] width 138 height 16
click at [220, 23] on input at bounding box center [220, 20] width 138 height 16
paste input "506-636-0555"
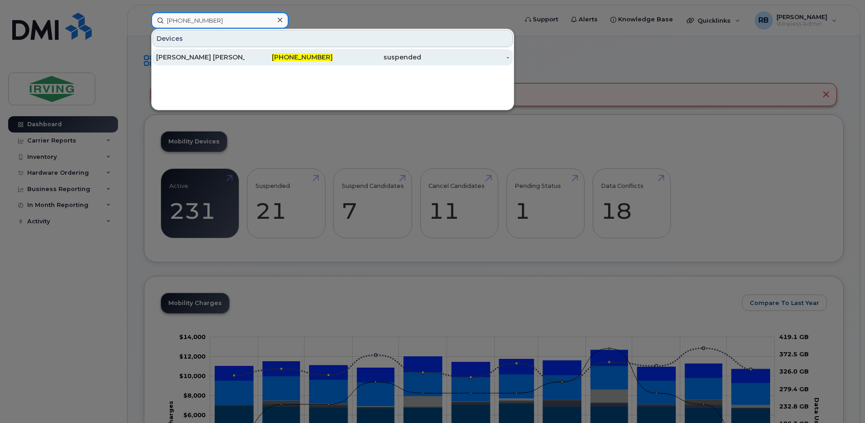
type input "506-636-0555"
click at [196, 56] on div "[PERSON_NAME] [PERSON_NAME]" at bounding box center [200, 57] width 89 height 9
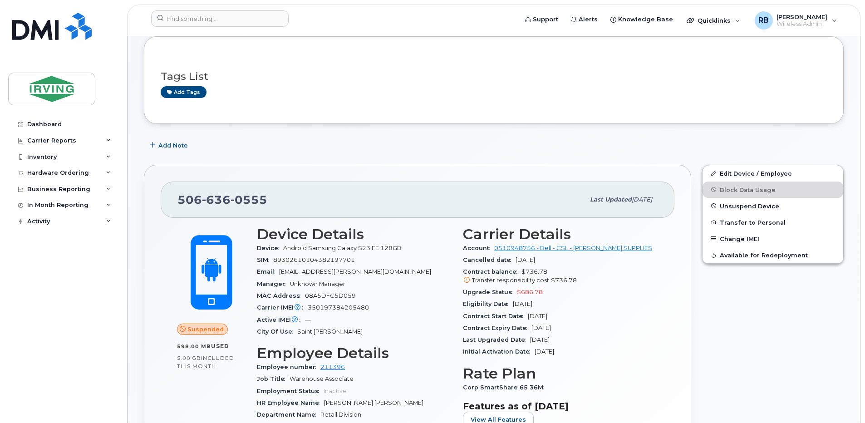
scroll to position [121, 0]
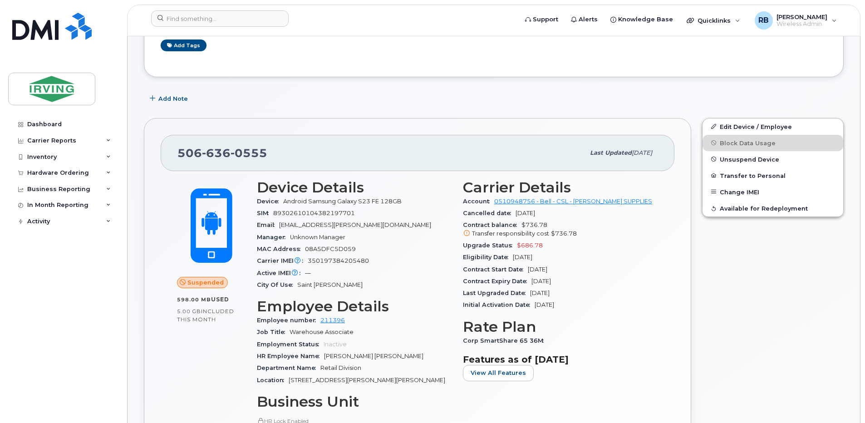
click at [346, 261] on span "350197384205480" at bounding box center [338, 260] width 61 height 7
copy span "350197384205480"
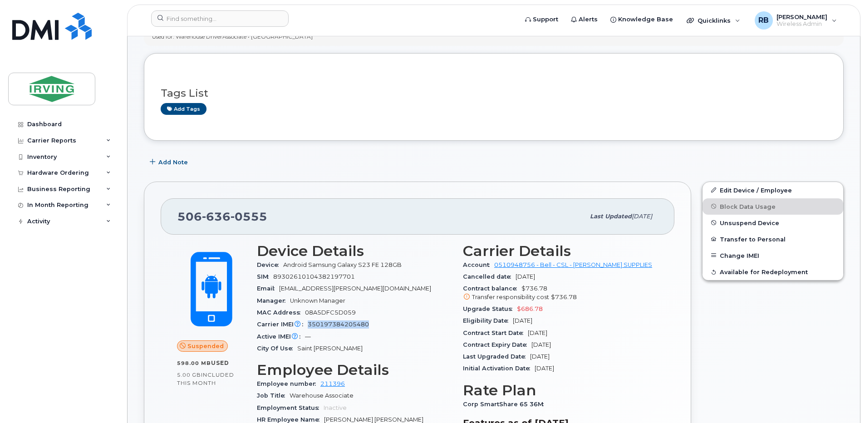
scroll to position [0, 0]
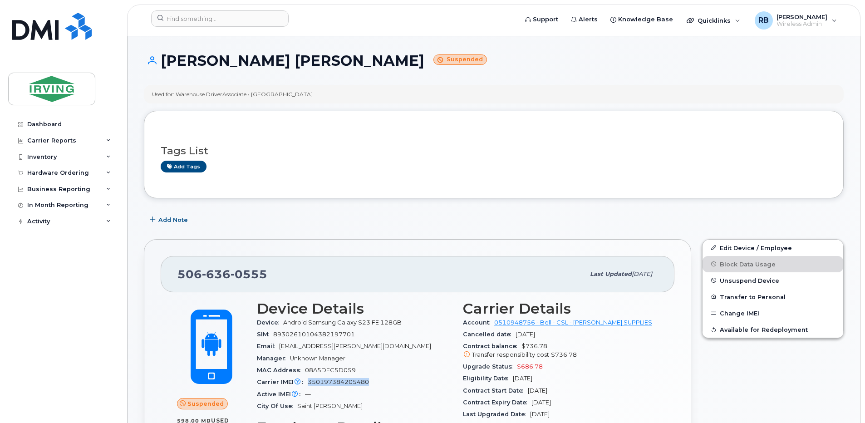
copy span "350197384205480"
click at [42, 173] on div "Hardware Ordering" at bounding box center [58, 172] width 62 height 7
click at [42, 206] on div "Orders" at bounding box center [42, 207] width 22 height 8
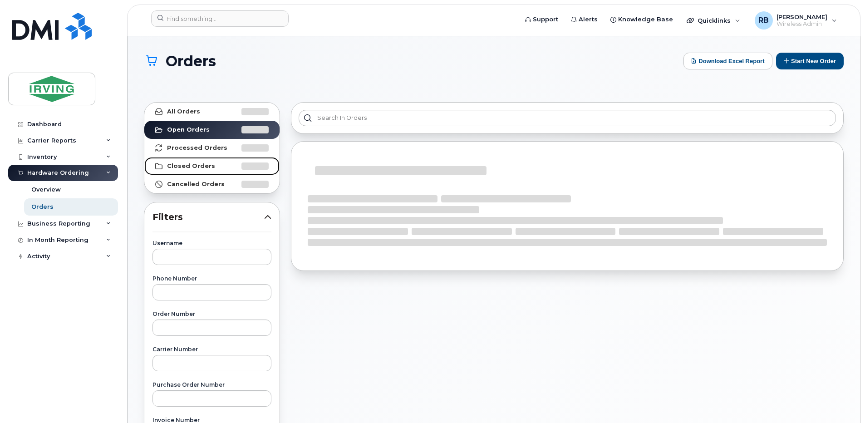
click at [181, 163] on strong "Closed Orders" at bounding box center [191, 166] width 48 height 7
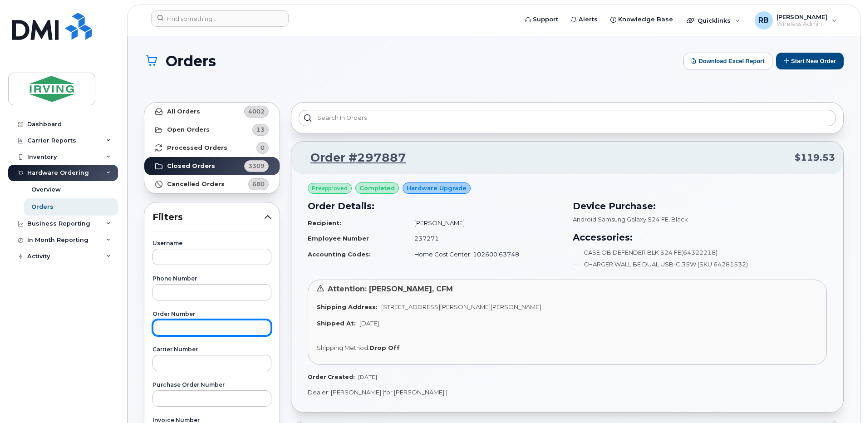
click at [200, 326] on input "text" at bounding box center [212, 328] width 119 height 16
type input "296629"
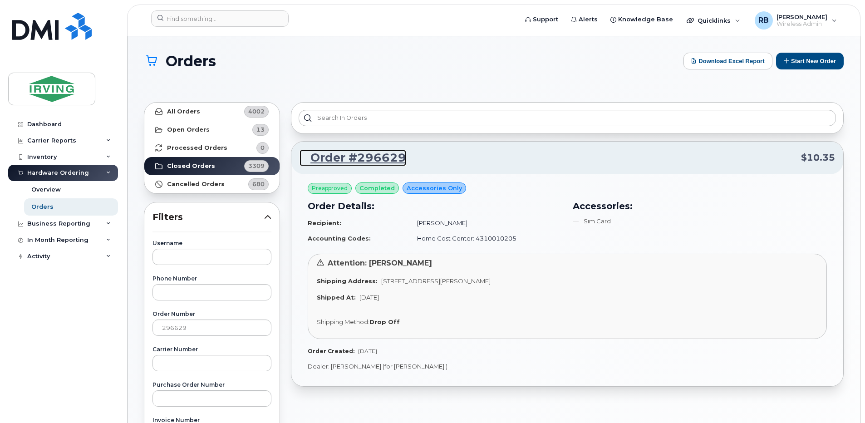
click at [352, 159] on link "Order #296629" at bounding box center [353, 158] width 107 height 16
